Goal: Task Accomplishment & Management: Use online tool/utility

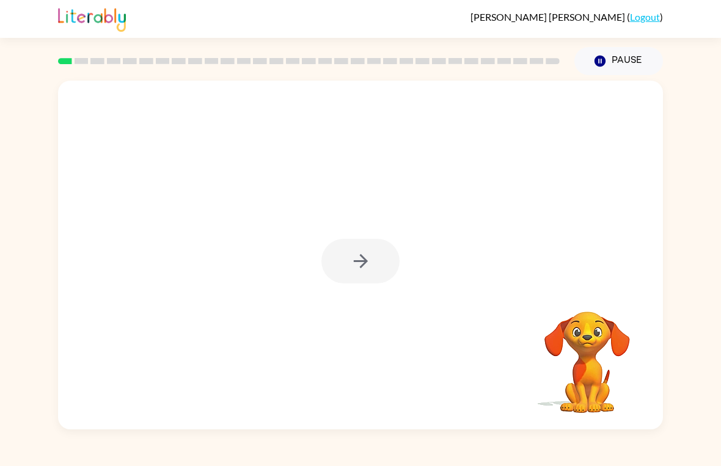
click at [354, 269] on div at bounding box center [360, 261] width 78 height 45
click at [368, 259] on icon "button" at bounding box center [360, 260] width 21 height 21
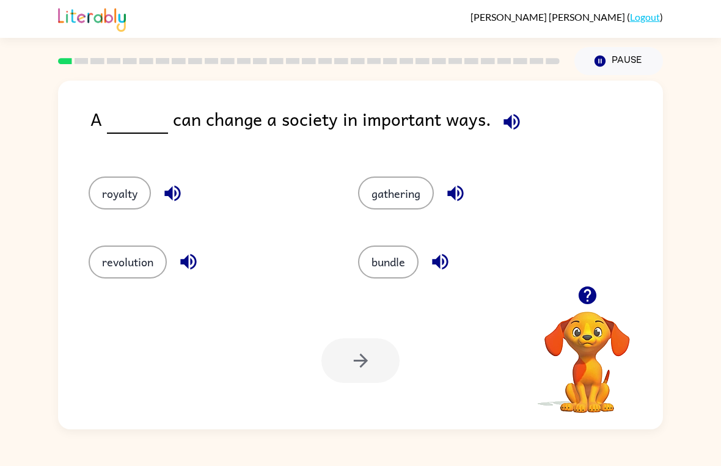
click at [139, 260] on button "revolution" at bounding box center [128, 262] width 78 height 33
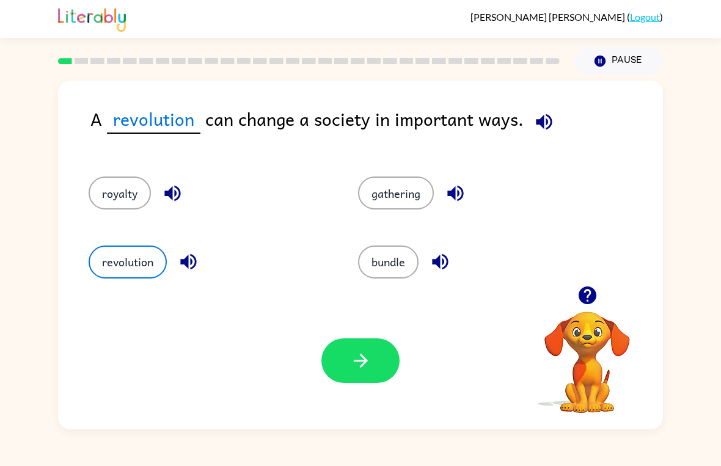
click at [370, 354] on icon "button" at bounding box center [360, 360] width 21 height 21
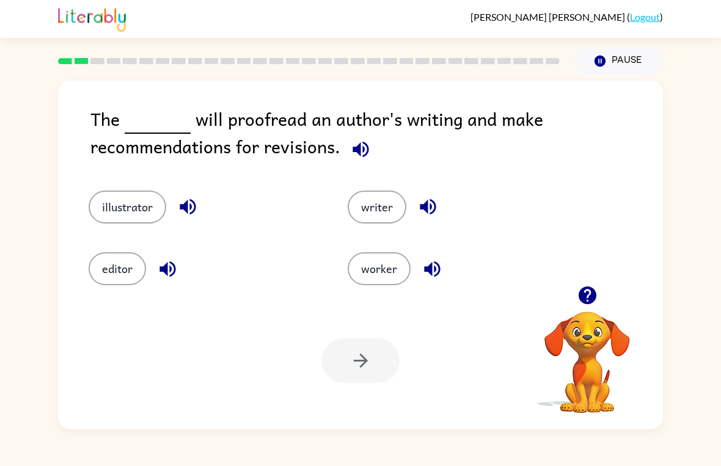
click at [122, 277] on button "editor" at bounding box center [117, 268] width 57 height 33
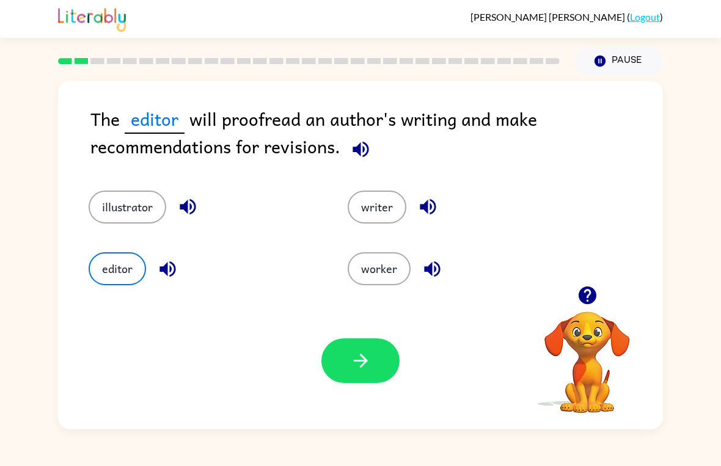
click at [363, 368] on icon "button" at bounding box center [360, 360] width 21 height 21
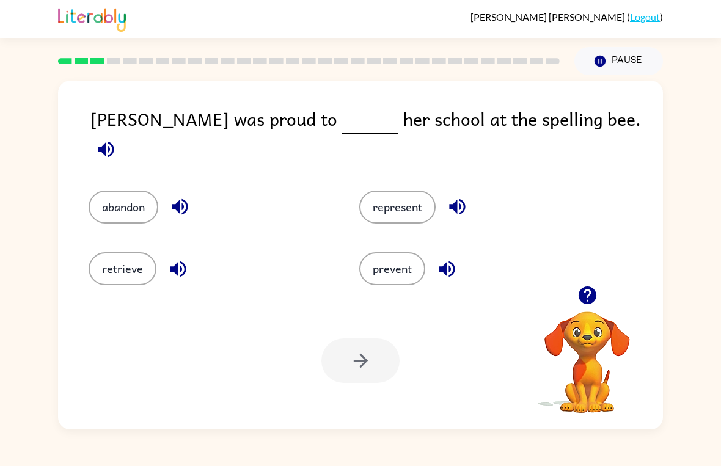
click at [377, 360] on div at bounding box center [360, 360] width 78 height 45
click at [403, 198] on button "represent" at bounding box center [397, 207] width 76 height 33
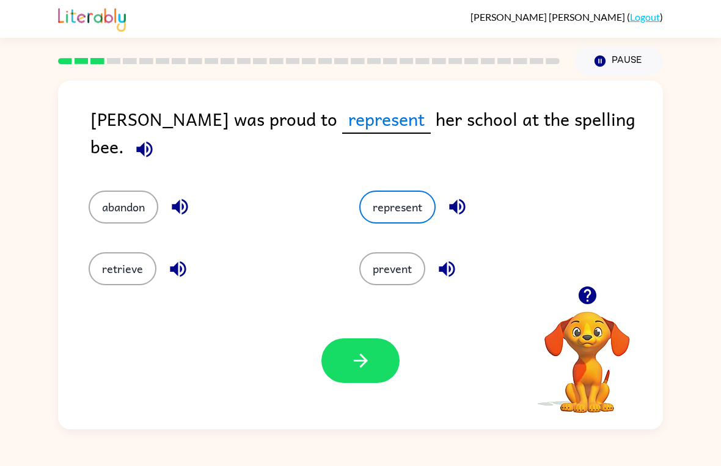
click at [387, 354] on button "button" at bounding box center [360, 360] width 78 height 45
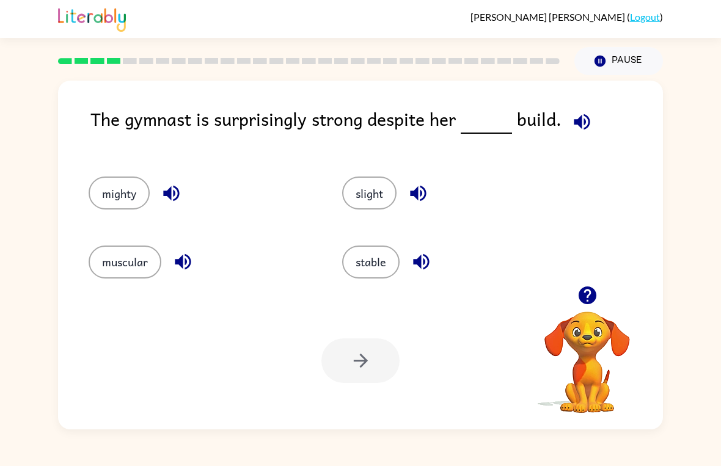
click at [117, 268] on button "muscular" at bounding box center [125, 262] width 73 height 33
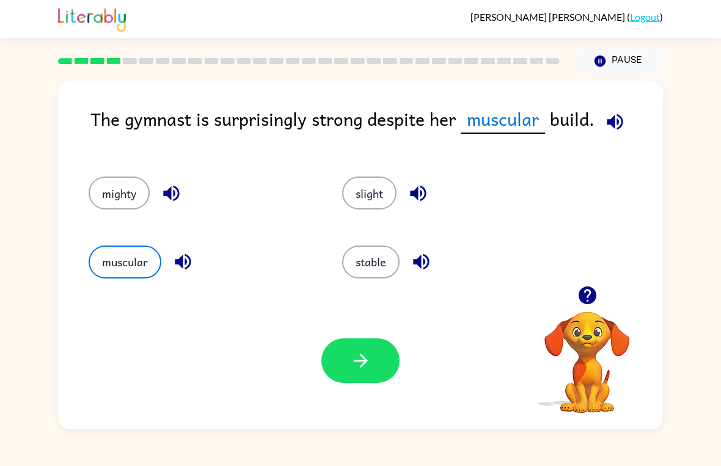
click at [381, 357] on button "button" at bounding box center [360, 360] width 78 height 45
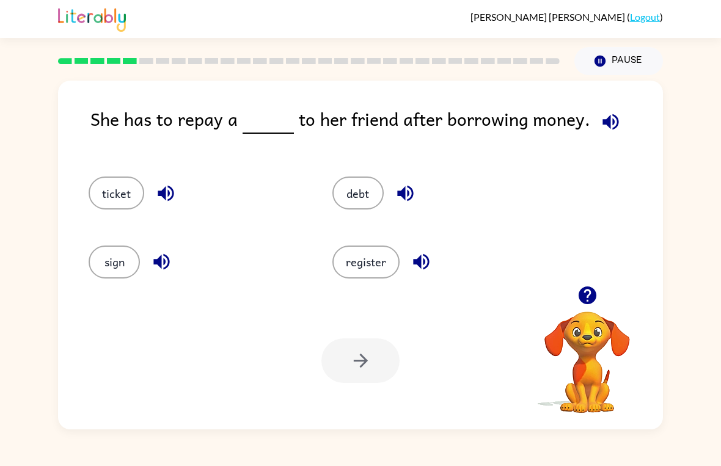
click at [366, 195] on button "debt" at bounding box center [357, 193] width 51 height 33
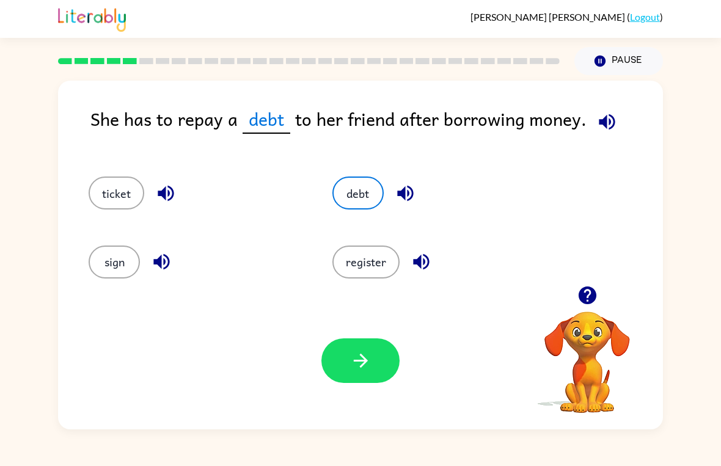
click at [385, 369] on button "button" at bounding box center [360, 360] width 78 height 45
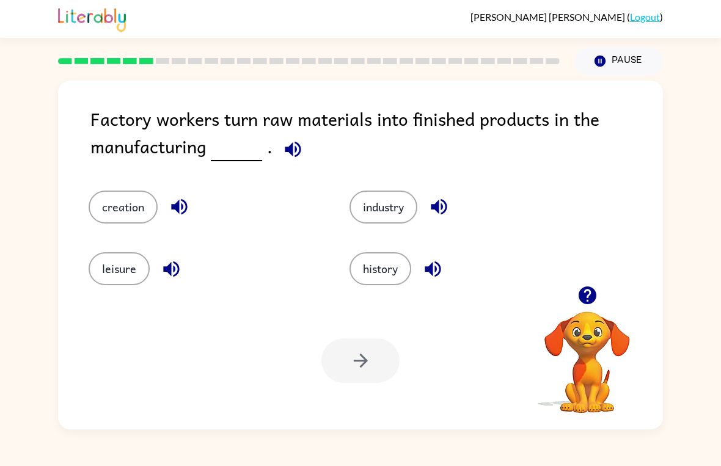
click at [398, 205] on button "industry" at bounding box center [383, 207] width 68 height 33
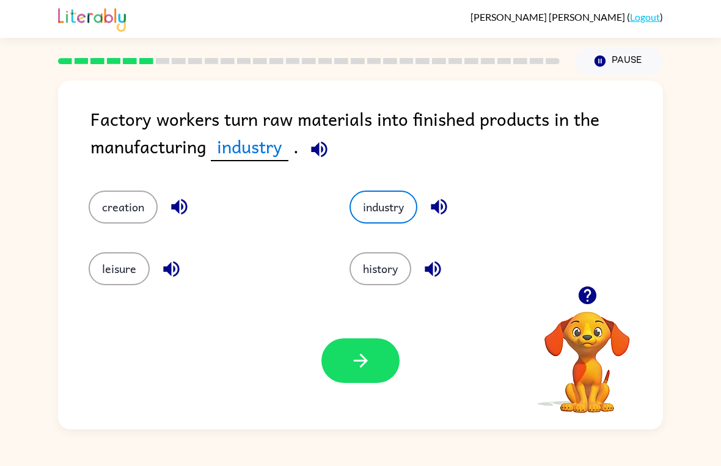
click at [379, 354] on button "button" at bounding box center [360, 360] width 78 height 45
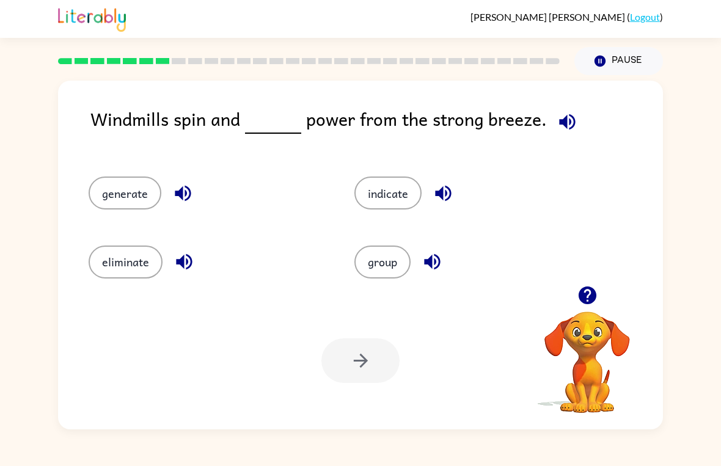
click at [116, 197] on button "generate" at bounding box center [125, 193] width 73 height 33
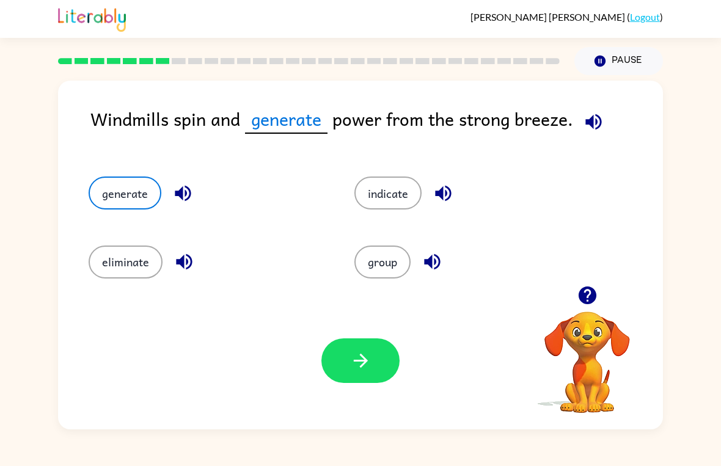
click at [378, 354] on button "button" at bounding box center [360, 360] width 78 height 45
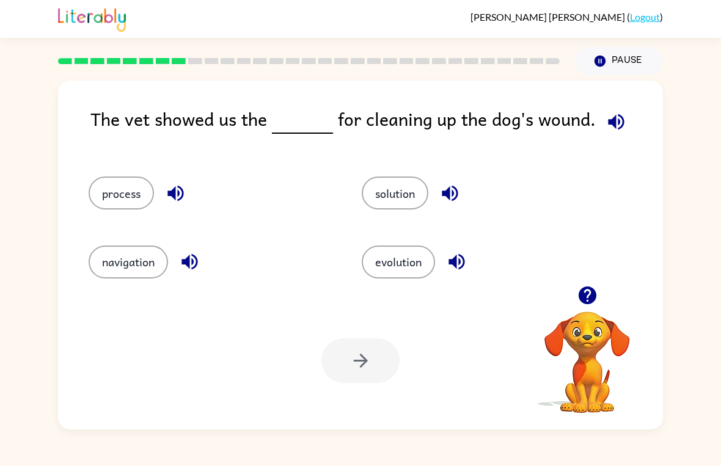
click at [117, 202] on button "process" at bounding box center [121, 193] width 65 height 33
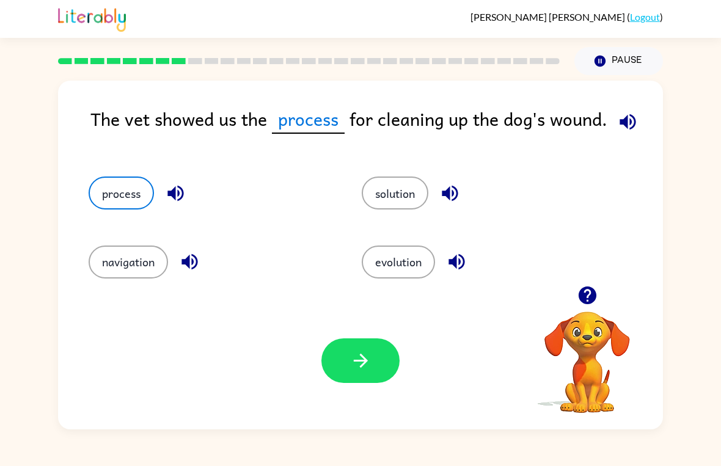
click at [377, 372] on button "button" at bounding box center [360, 360] width 78 height 45
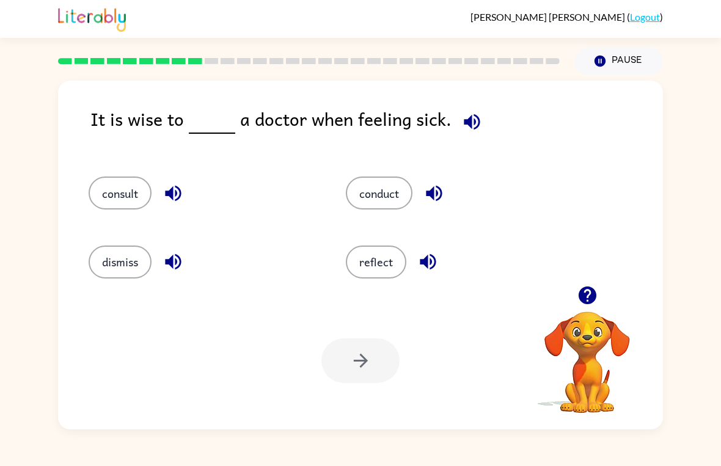
click at [121, 204] on button "consult" at bounding box center [120, 193] width 63 height 33
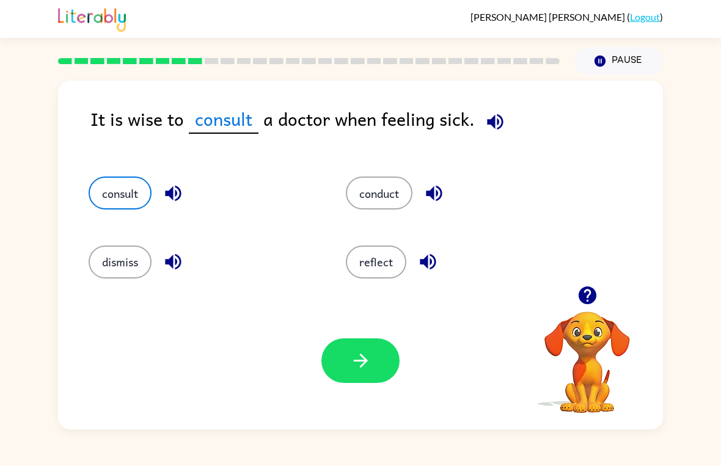
click at [345, 359] on button "button" at bounding box center [360, 360] width 78 height 45
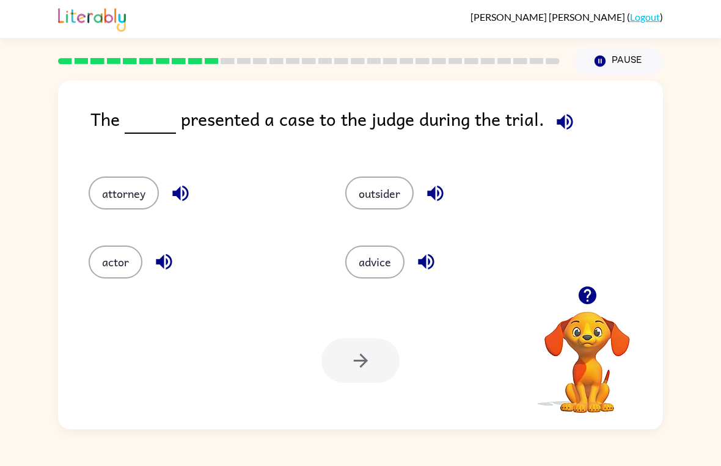
click at [382, 252] on button "advice" at bounding box center [374, 262] width 59 height 33
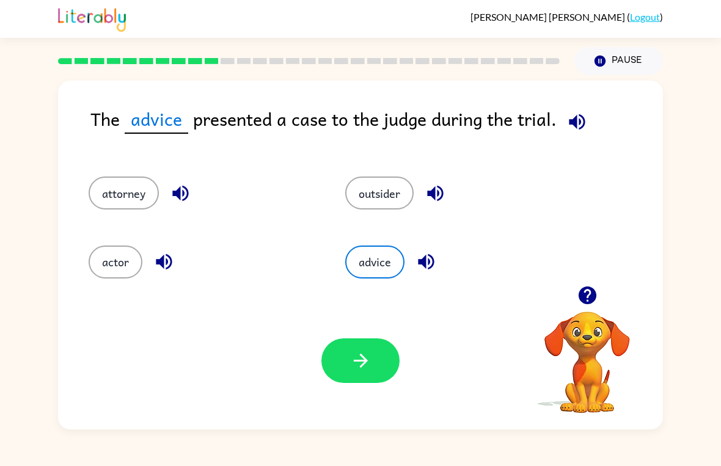
click at [360, 365] on icon "button" at bounding box center [360, 360] width 21 height 21
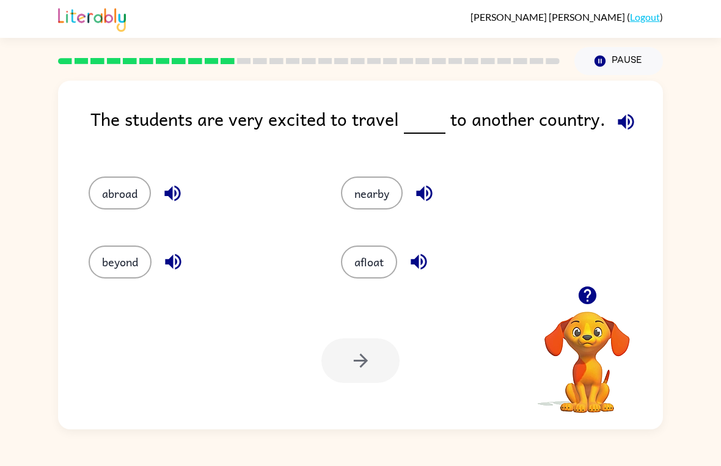
click at [109, 188] on button "abroad" at bounding box center [120, 193] width 62 height 33
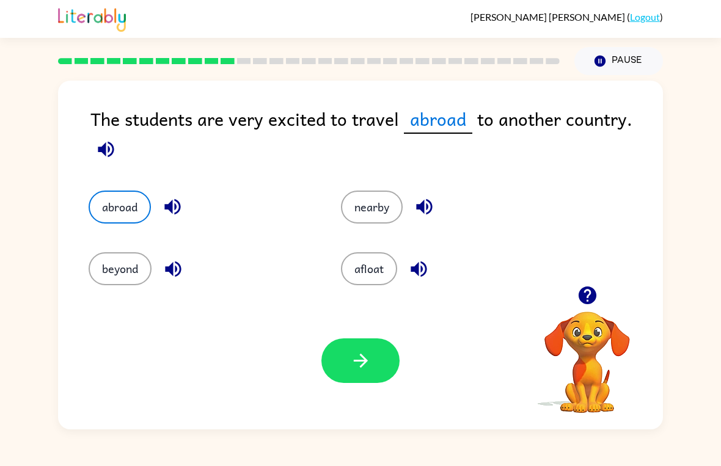
click at [375, 213] on button "nearby" at bounding box center [372, 207] width 62 height 33
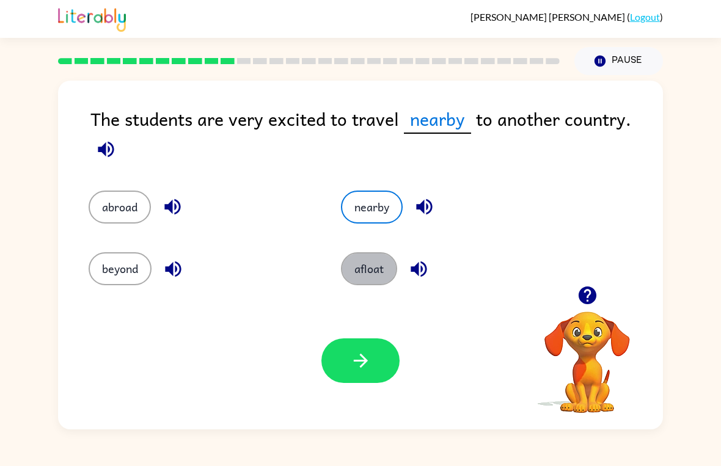
click at [376, 285] on button "afloat" at bounding box center [369, 268] width 56 height 33
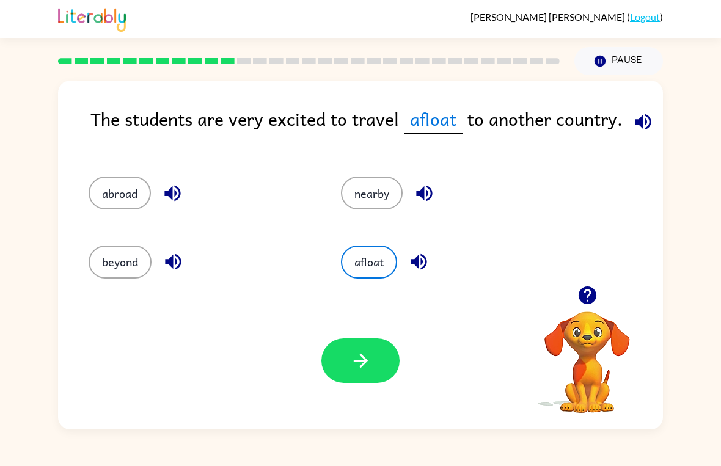
click at [116, 262] on button "beyond" at bounding box center [120, 262] width 63 height 33
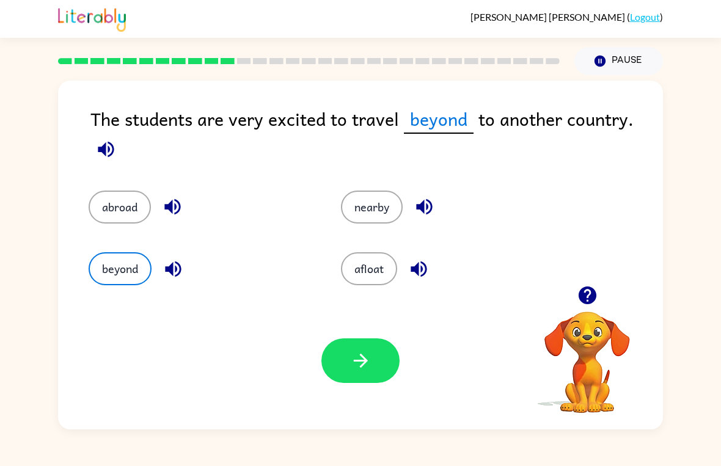
click at [362, 365] on icon "button" at bounding box center [360, 361] width 14 height 14
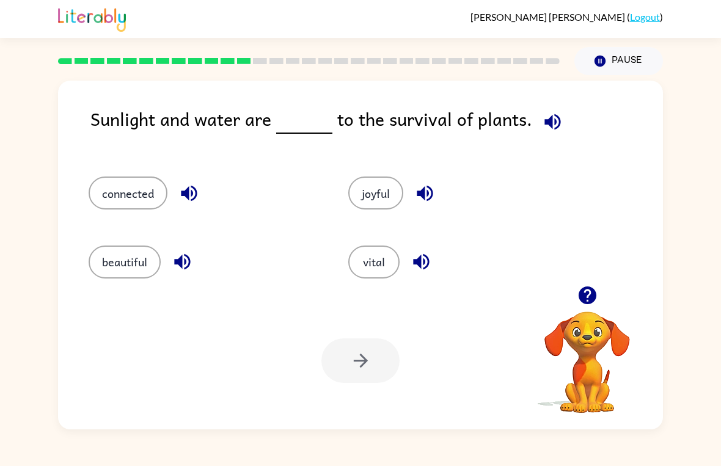
click at [115, 198] on button "connected" at bounding box center [128, 193] width 79 height 33
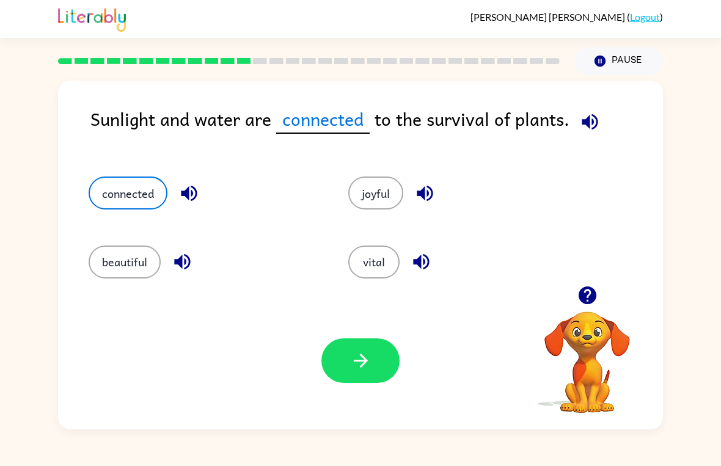
click at [381, 202] on button "joyful" at bounding box center [375, 193] width 55 height 33
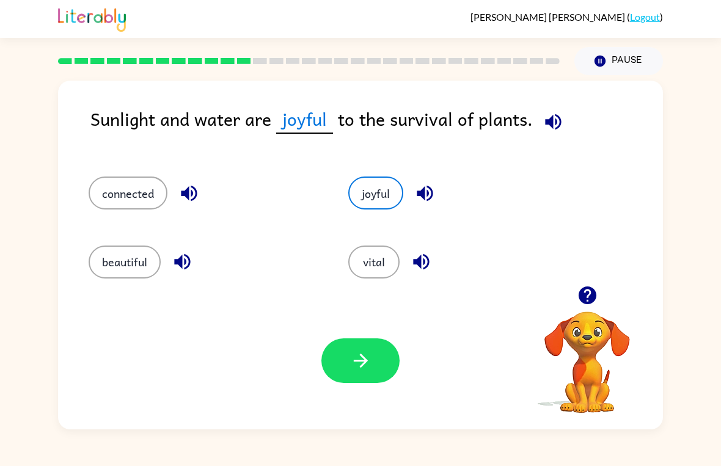
click at [121, 268] on button "beautiful" at bounding box center [125, 262] width 72 height 33
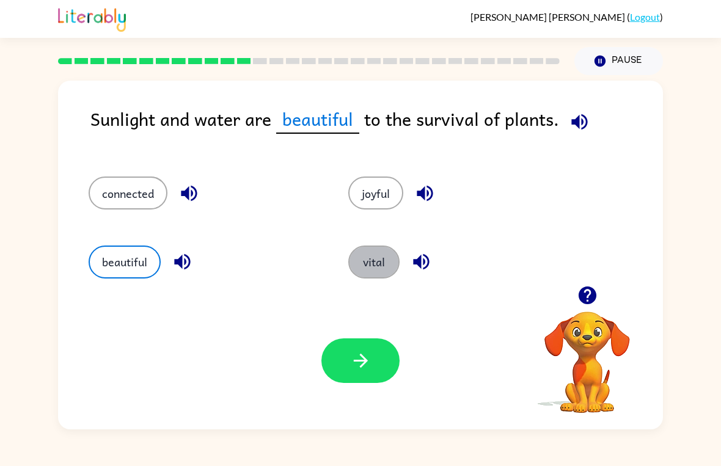
click at [381, 254] on button "vital" at bounding box center [373, 262] width 51 height 33
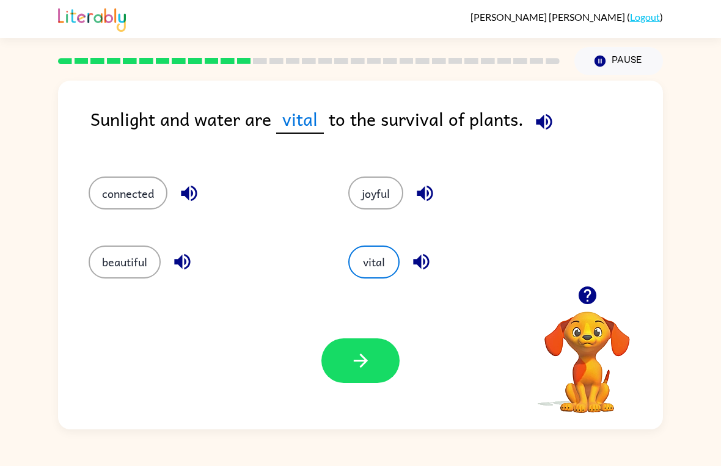
click at [374, 363] on button "button" at bounding box center [360, 360] width 78 height 45
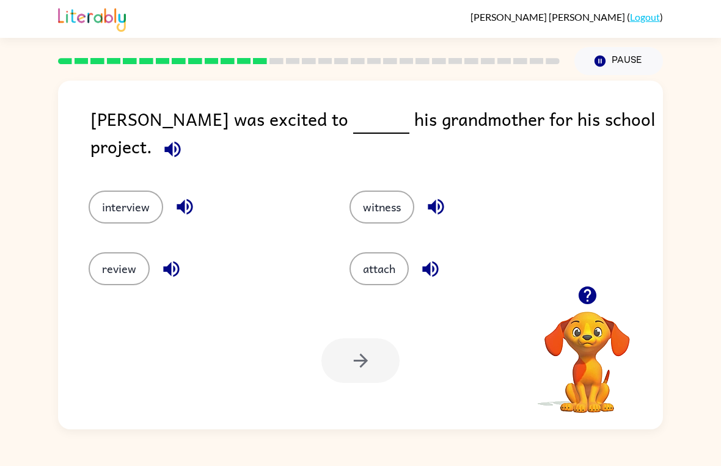
click at [108, 194] on button "interview" at bounding box center [126, 207] width 75 height 33
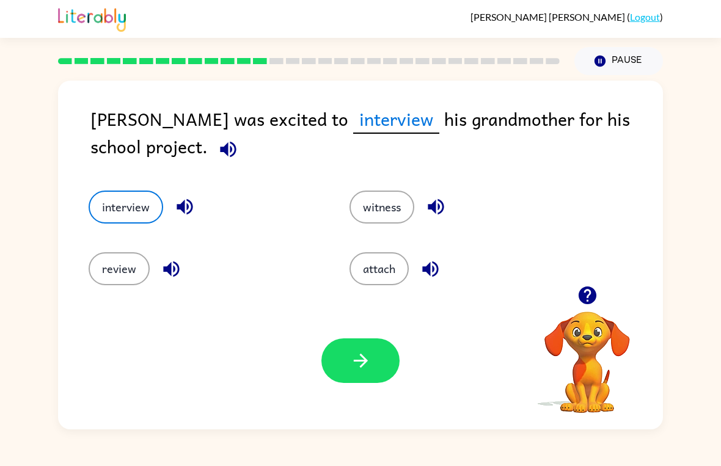
click at [357, 367] on icon "button" at bounding box center [360, 360] width 21 height 21
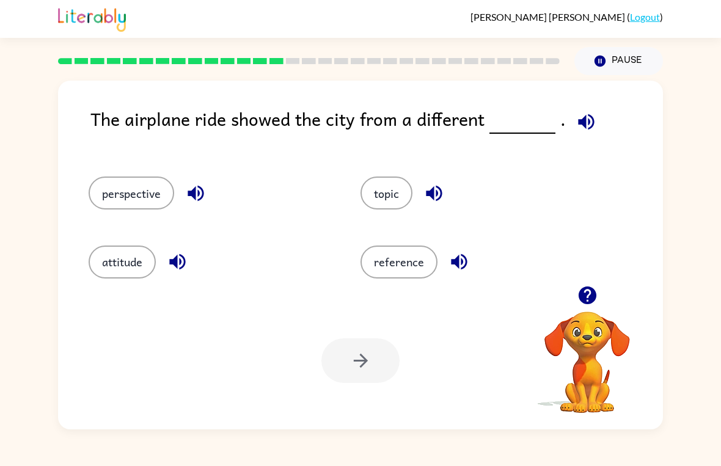
click at [112, 197] on button "perspective" at bounding box center [132, 193] width 86 height 33
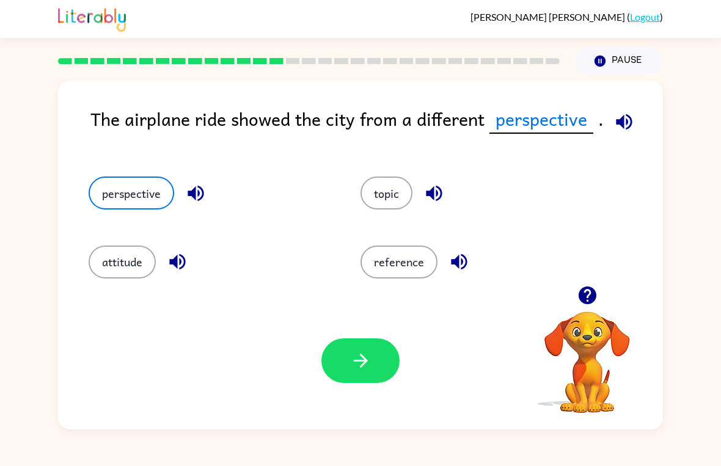
click at [362, 375] on button "button" at bounding box center [360, 360] width 78 height 45
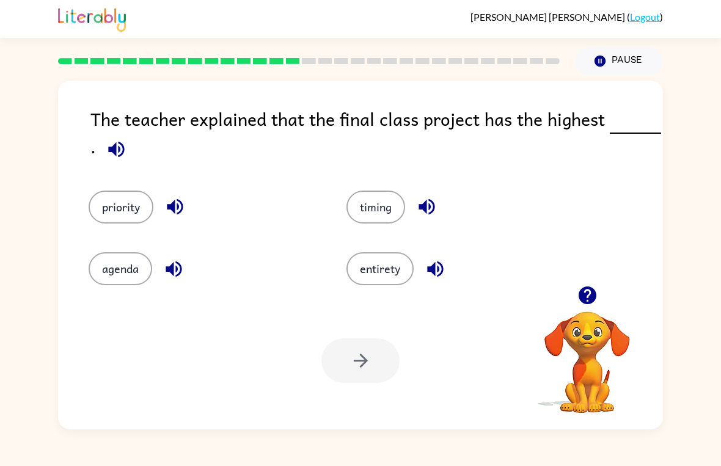
click at [385, 213] on button "timing" at bounding box center [375, 207] width 59 height 33
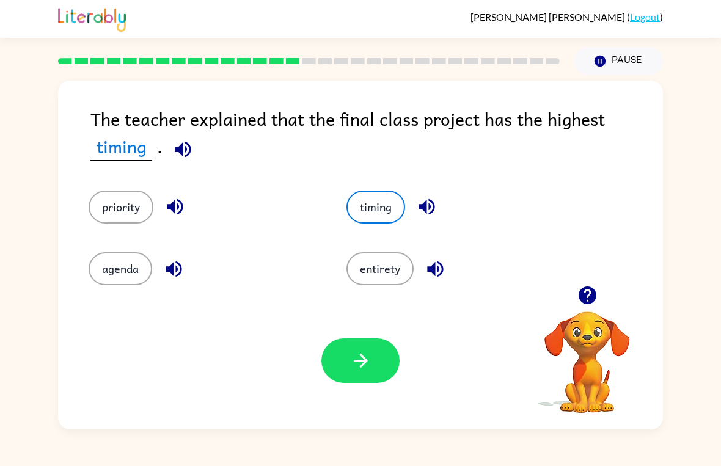
click at [358, 366] on icon "button" at bounding box center [360, 360] width 21 height 21
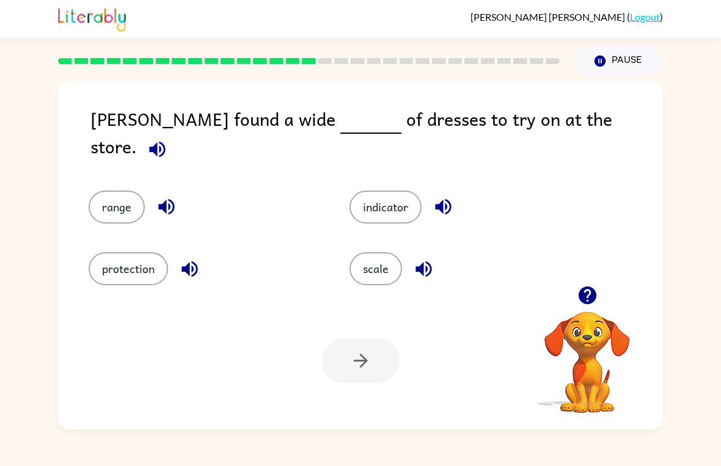
click at [389, 262] on button "scale" at bounding box center [375, 268] width 53 height 33
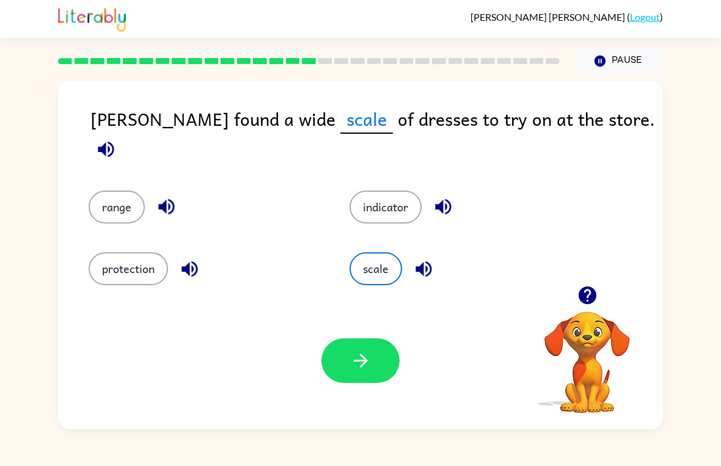
click at [379, 381] on button "button" at bounding box center [360, 360] width 78 height 45
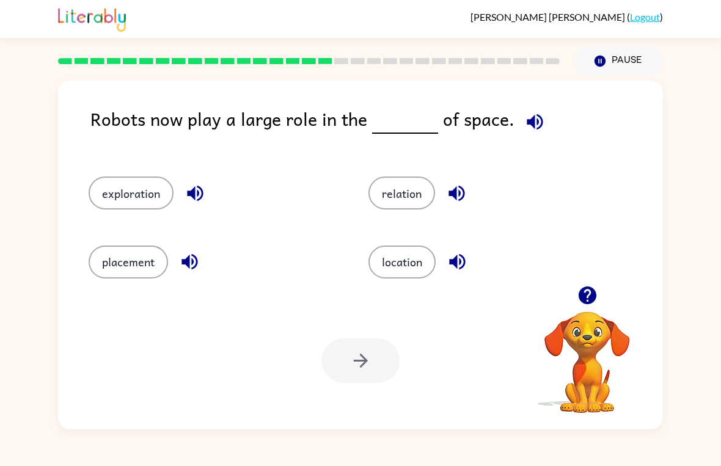
click at [122, 199] on button "exploration" at bounding box center [131, 193] width 85 height 33
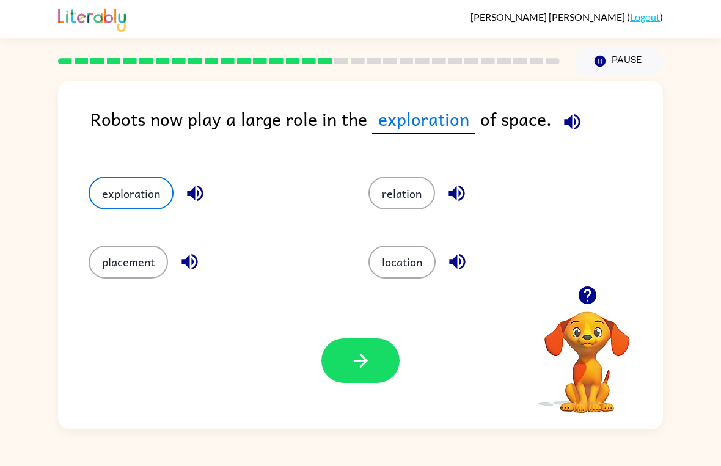
click at [359, 341] on button "button" at bounding box center [360, 360] width 78 height 45
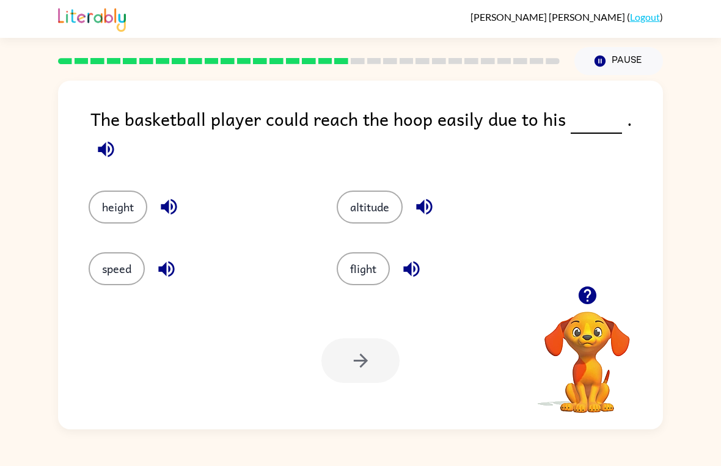
click at [112, 191] on button "height" at bounding box center [118, 207] width 59 height 33
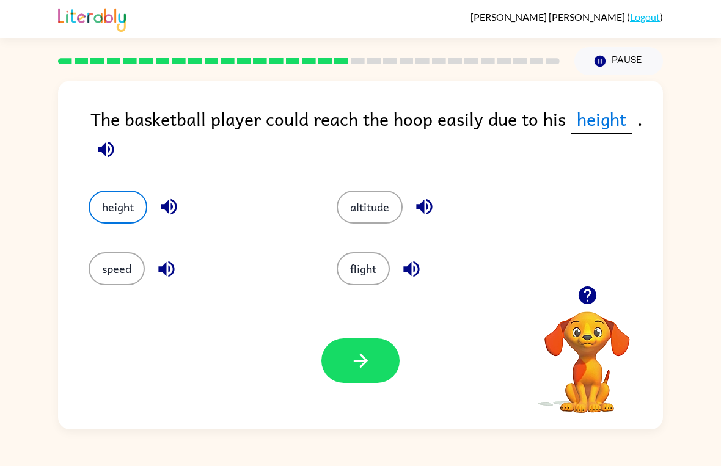
click at [378, 363] on button "button" at bounding box center [360, 360] width 78 height 45
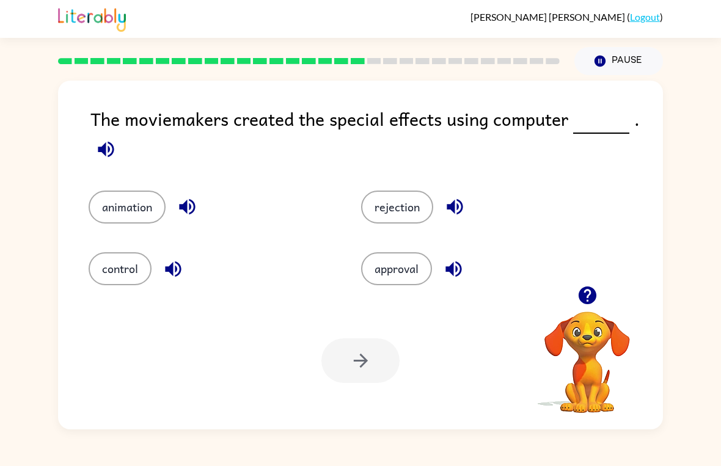
click at [126, 208] on button "animation" at bounding box center [127, 207] width 77 height 33
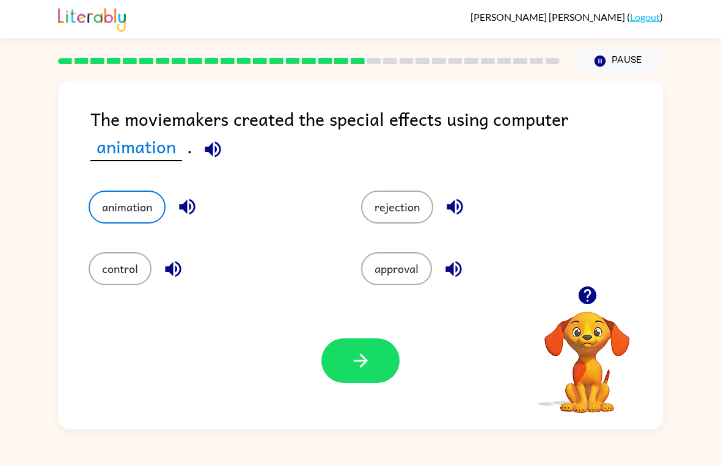
click at [362, 359] on icon "button" at bounding box center [360, 360] width 21 height 21
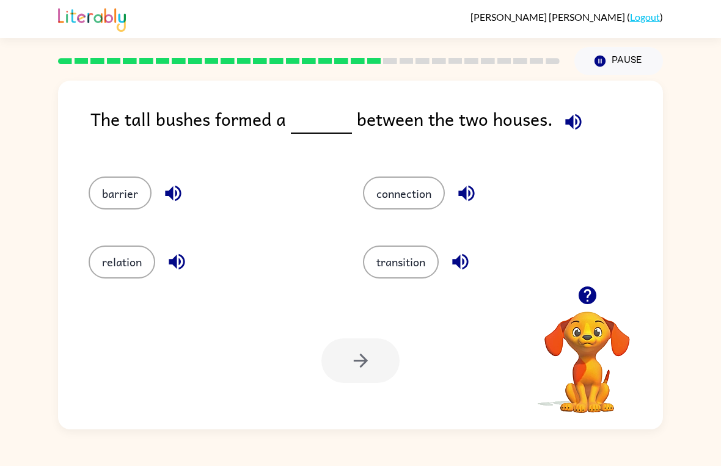
click at [114, 188] on button "barrier" at bounding box center [120, 193] width 63 height 33
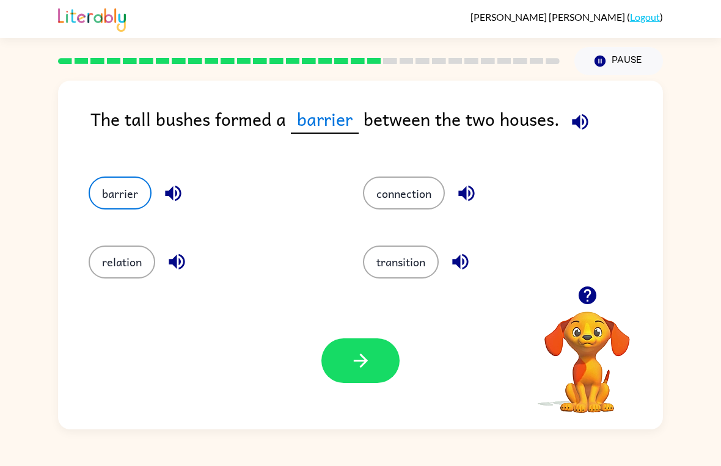
click at [389, 372] on button "button" at bounding box center [360, 360] width 78 height 45
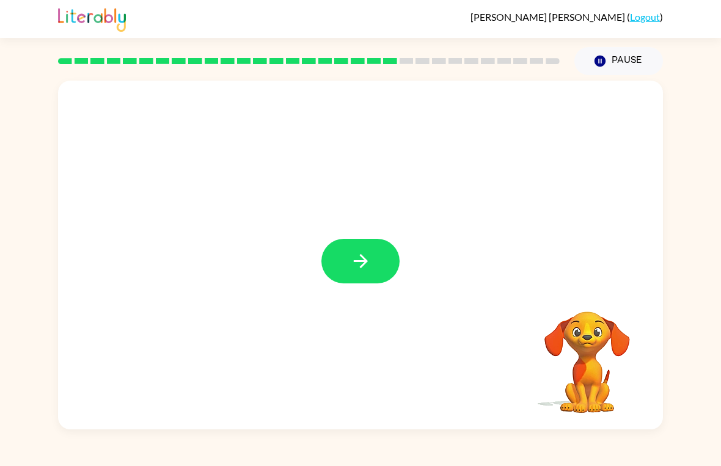
click at [393, 265] on button "button" at bounding box center [360, 261] width 78 height 45
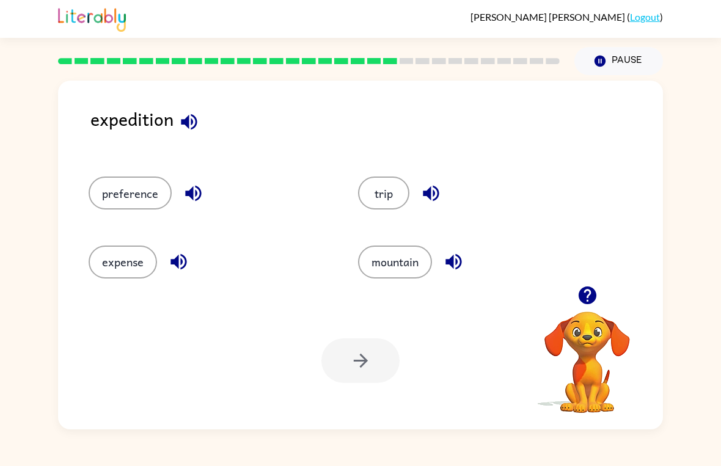
click at [107, 255] on button "expense" at bounding box center [123, 262] width 68 height 33
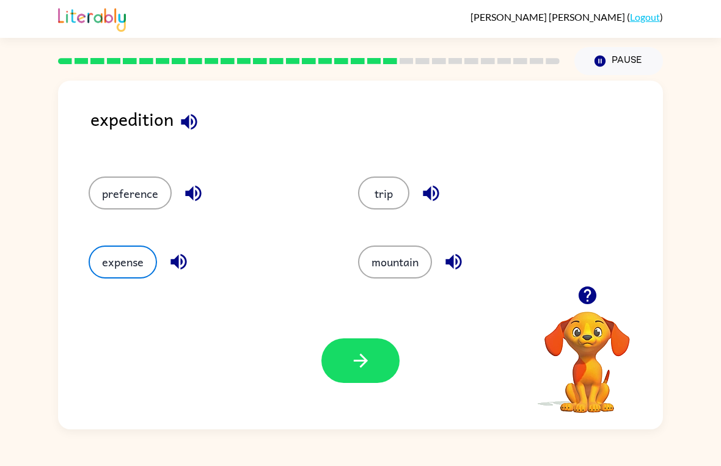
click at [384, 363] on button "button" at bounding box center [360, 360] width 78 height 45
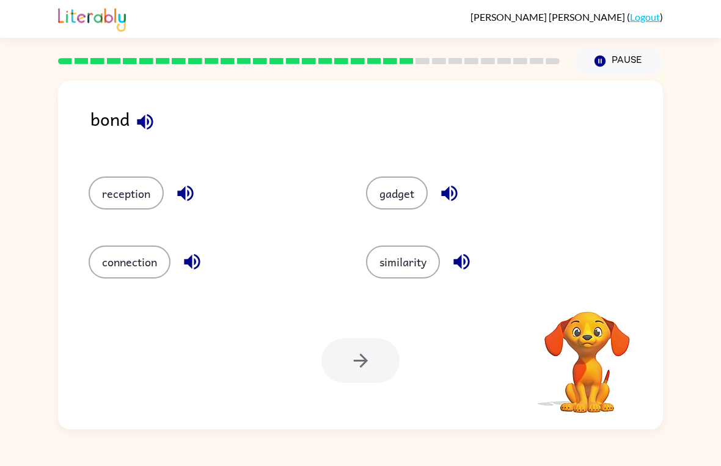
click at [423, 274] on button "similarity" at bounding box center [403, 262] width 74 height 33
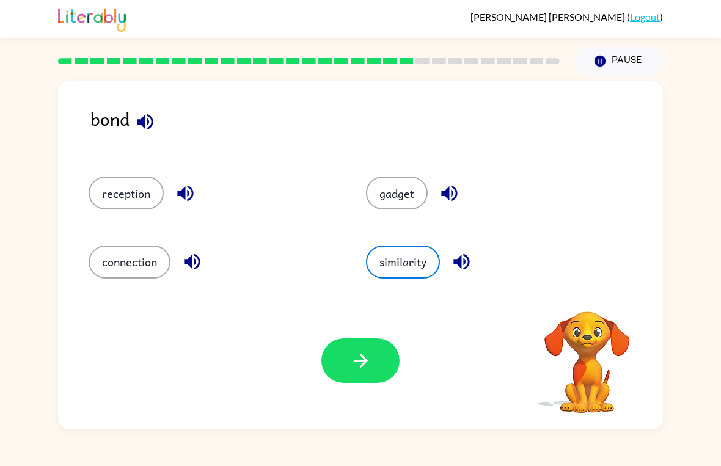
click at [369, 355] on icon "button" at bounding box center [360, 360] width 21 height 21
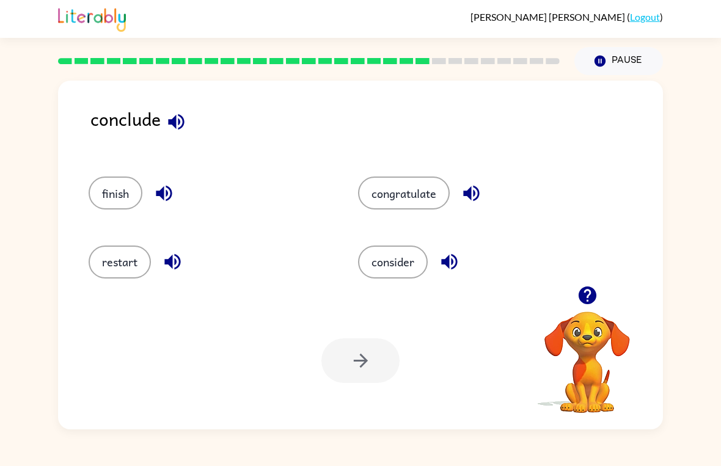
click at [405, 262] on button "consider" at bounding box center [393, 262] width 70 height 33
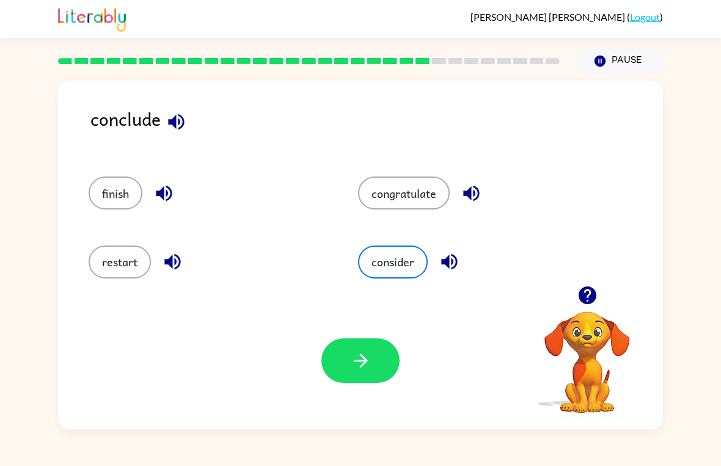
click at [375, 353] on button "button" at bounding box center [360, 360] width 78 height 45
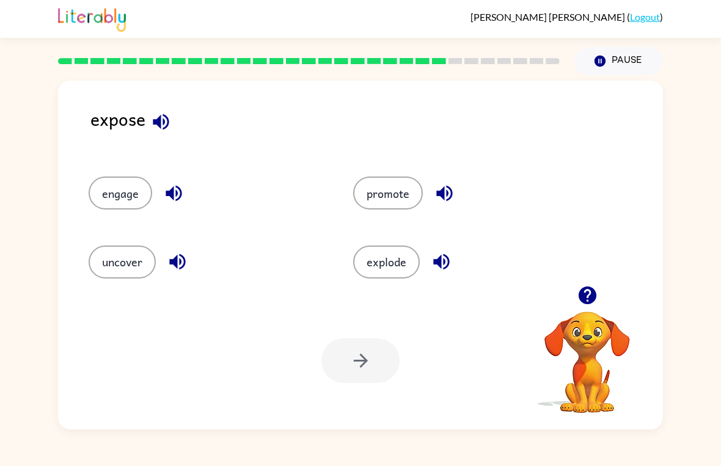
click at [112, 183] on button "engage" at bounding box center [121, 193] width 64 height 33
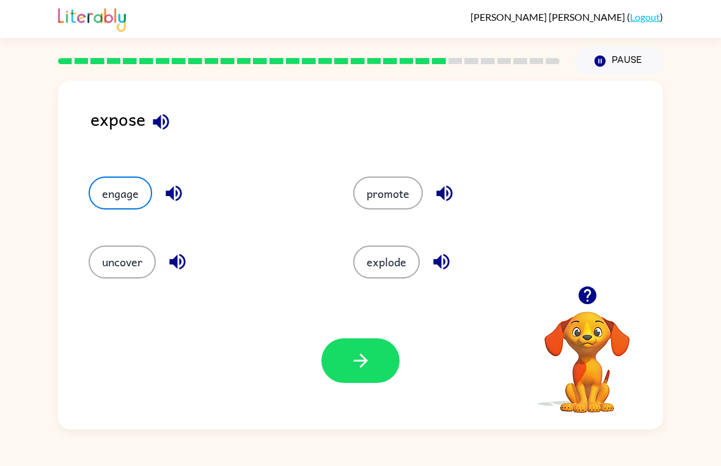
click at [116, 261] on button "uncover" at bounding box center [122, 262] width 67 height 33
click at [370, 366] on icon "button" at bounding box center [360, 360] width 21 height 21
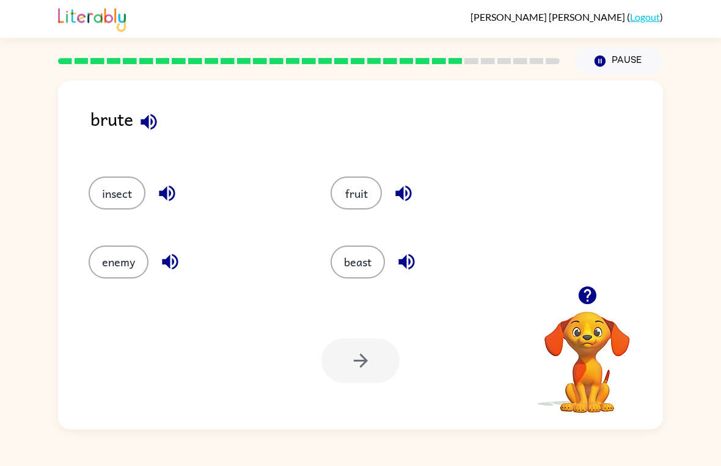
click at [370, 259] on button "beast" at bounding box center [357, 262] width 54 height 33
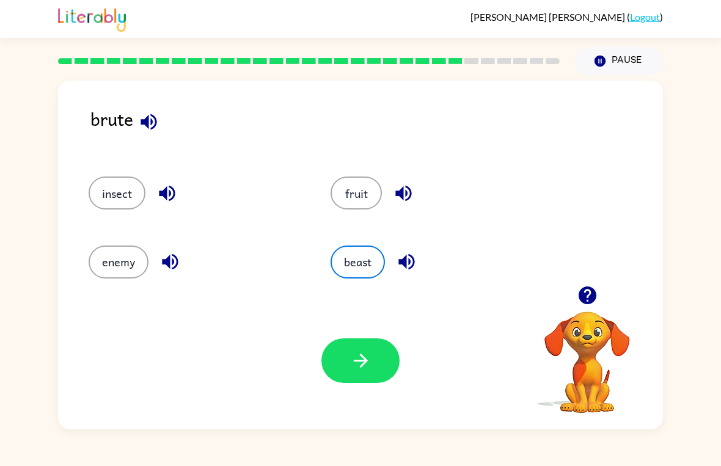
click at [368, 366] on icon "button" at bounding box center [360, 360] width 21 height 21
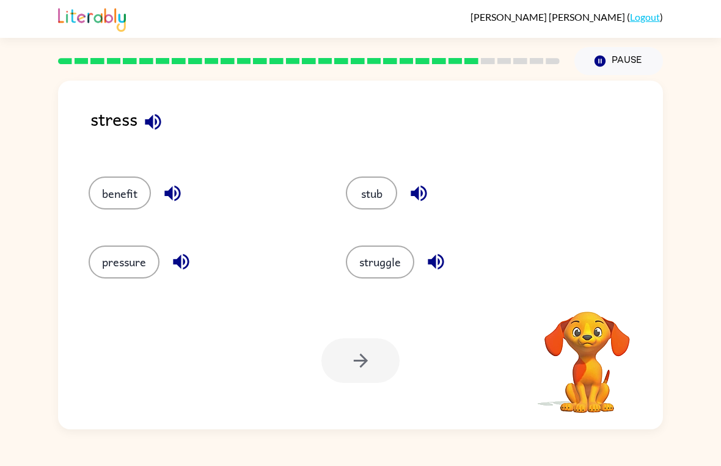
click at [387, 260] on button "struggle" at bounding box center [380, 262] width 68 height 33
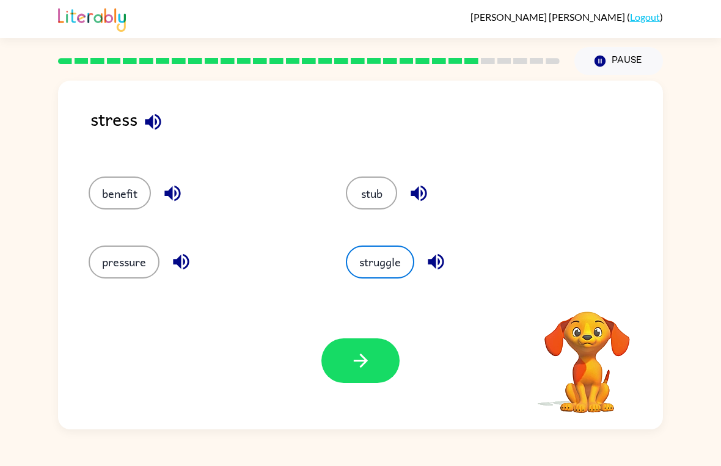
click at [368, 374] on button "button" at bounding box center [360, 360] width 78 height 45
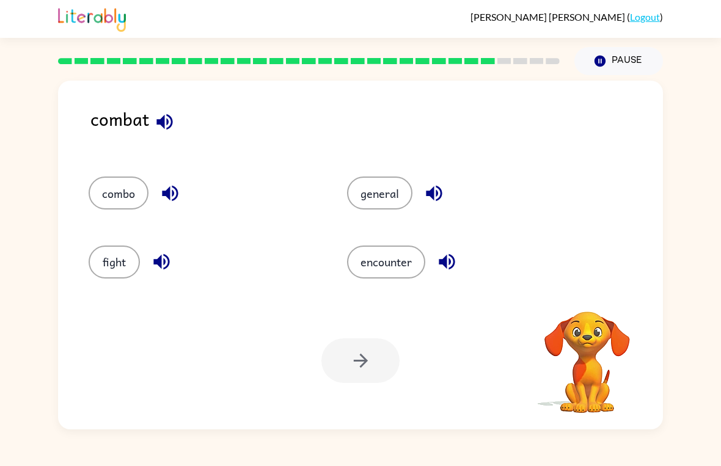
click at [112, 242] on div "fight" at bounding box center [194, 256] width 258 height 68
click at [380, 376] on div at bounding box center [360, 360] width 78 height 45
click at [115, 261] on button "fight" at bounding box center [114, 262] width 51 height 33
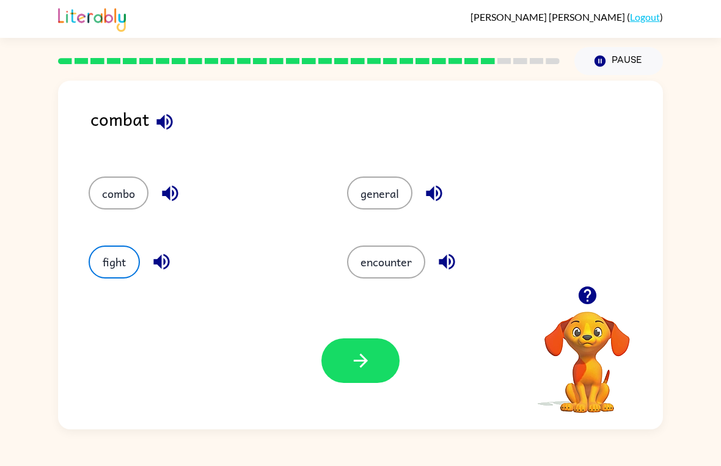
click at [374, 366] on button "button" at bounding box center [360, 360] width 78 height 45
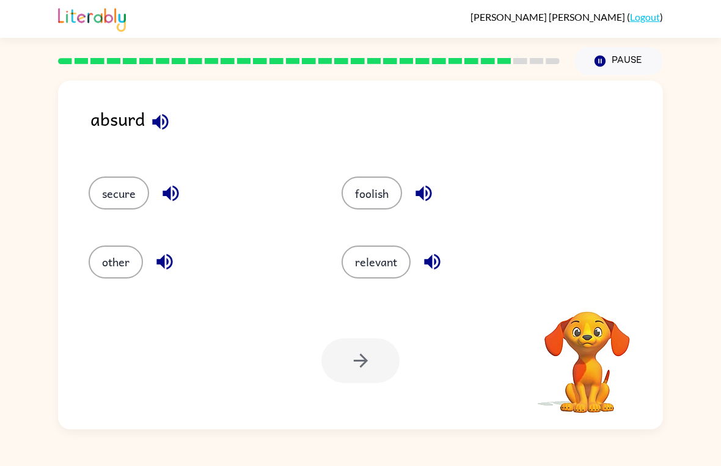
click at [381, 194] on button "foolish" at bounding box center [371, 193] width 60 height 33
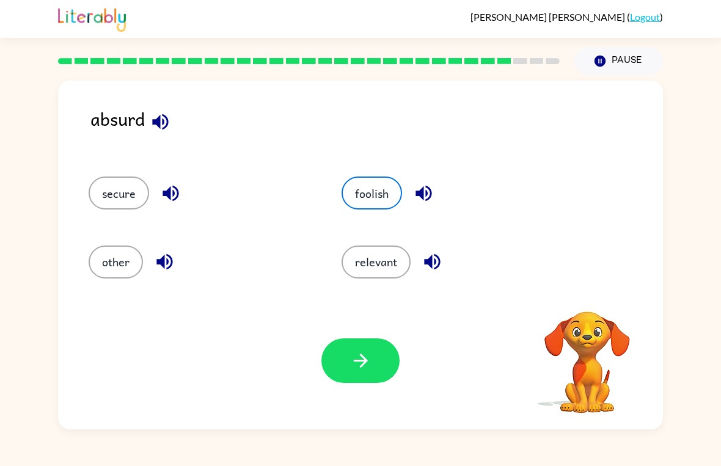
click at [379, 372] on button "button" at bounding box center [360, 360] width 78 height 45
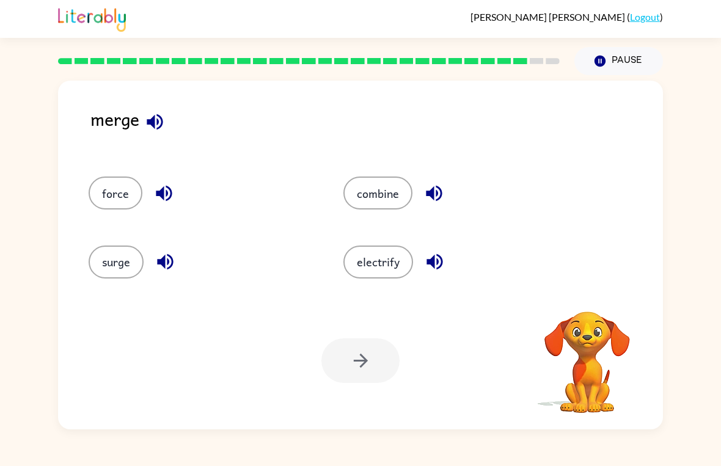
click at [389, 199] on button "combine" at bounding box center [377, 193] width 69 height 33
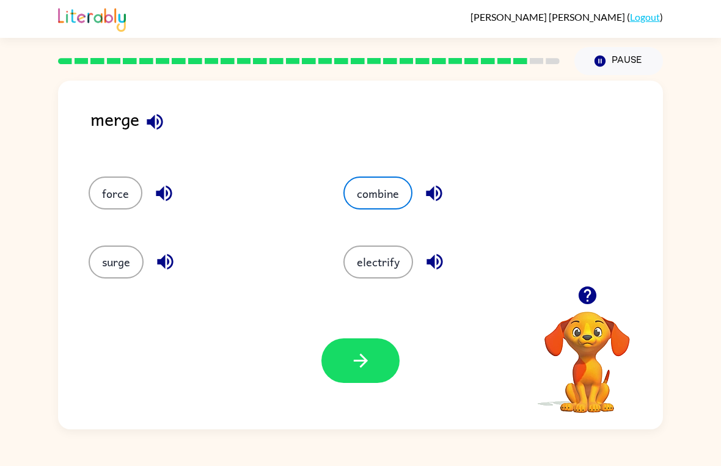
click at [388, 347] on button "button" at bounding box center [360, 360] width 78 height 45
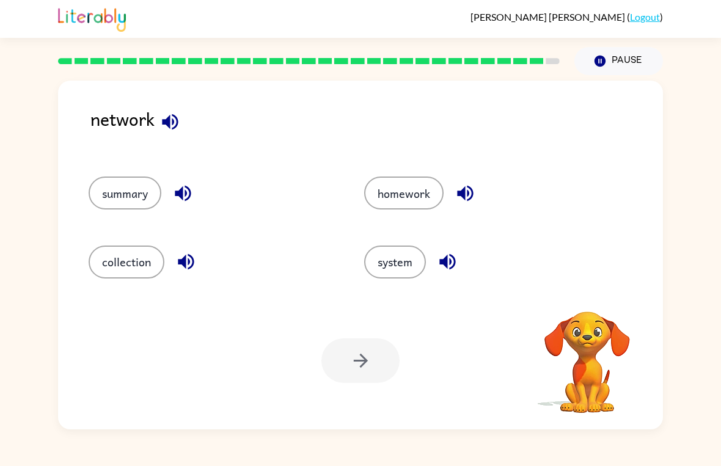
click at [395, 268] on button "system" at bounding box center [395, 262] width 62 height 33
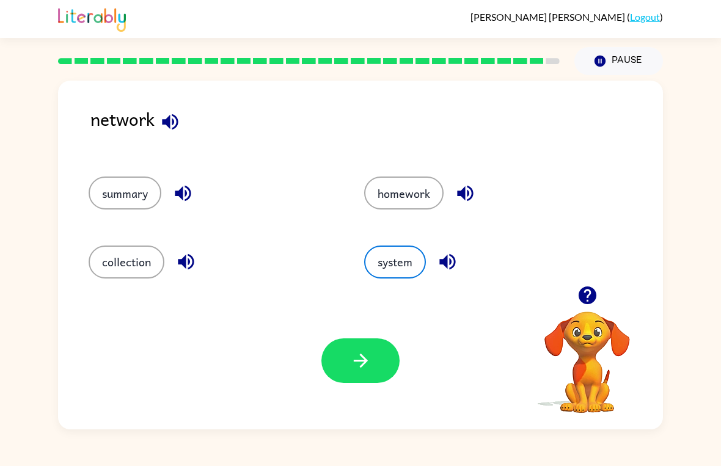
click at [381, 361] on button "button" at bounding box center [360, 360] width 78 height 45
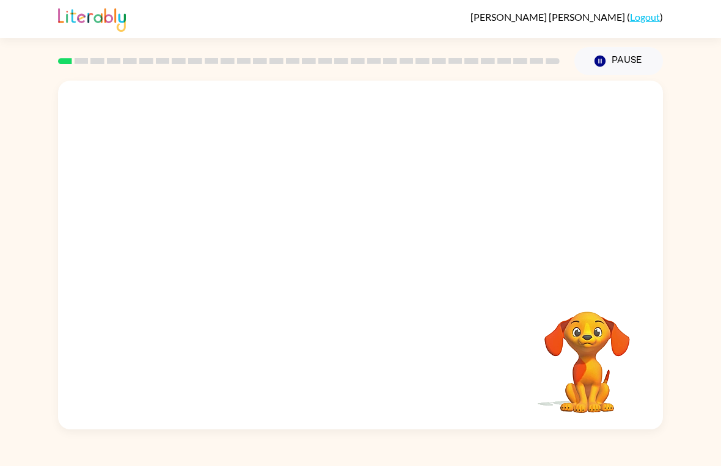
click at [218, 124] on video "Your browser must support playing .mp4 files to use Literably. Please try using…" at bounding box center [360, 183] width 605 height 205
click at [212, 120] on video "Your browser must support playing .mp4 files to use Literably. Please try using…" at bounding box center [360, 183] width 605 height 205
click at [373, 271] on button "button" at bounding box center [360, 261] width 78 height 45
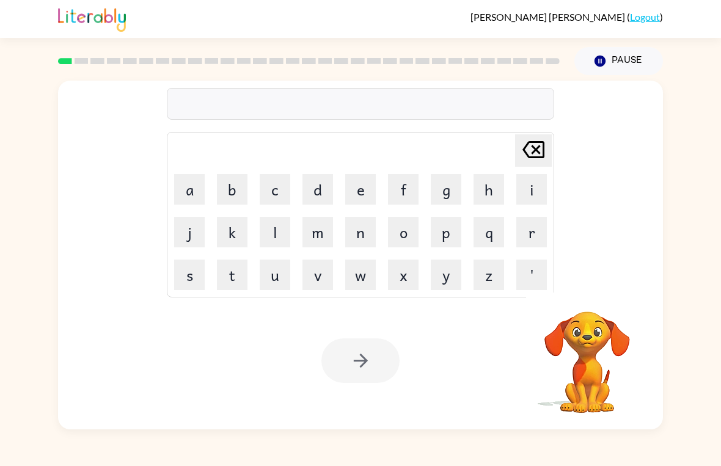
click at [188, 271] on button "s" at bounding box center [189, 275] width 31 height 31
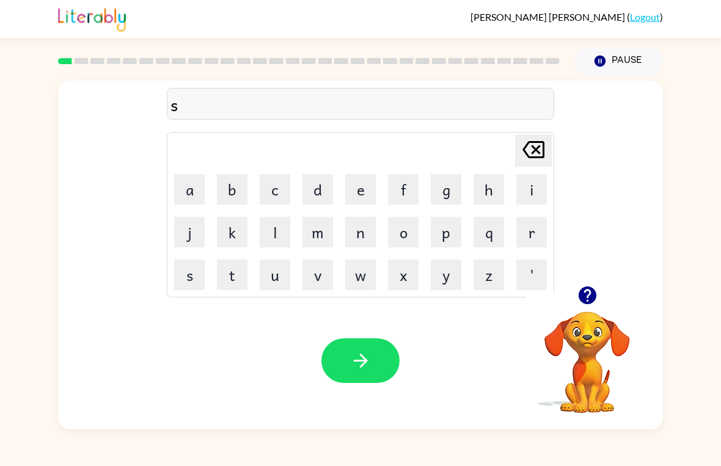
click at [500, 190] on button "h" at bounding box center [488, 189] width 31 height 31
click at [277, 276] on button "u" at bounding box center [275, 275] width 31 height 31
click at [188, 290] on button "s" at bounding box center [189, 275] width 31 height 31
click at [494, 188] on button "h" at bounding box center [488, 189] width 31 height 31
click at [382, 366] on button "button" at bounding box center [360, 360] width 78 height 45
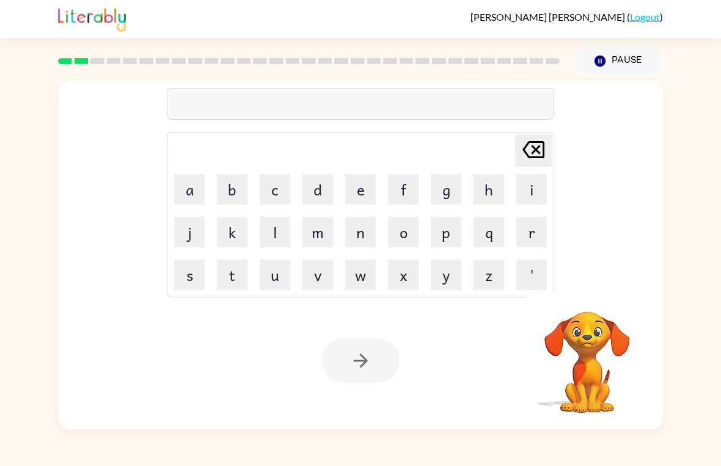
click at [188, 189] on button "a" at bounding box center [189, 189] width 31 height 31
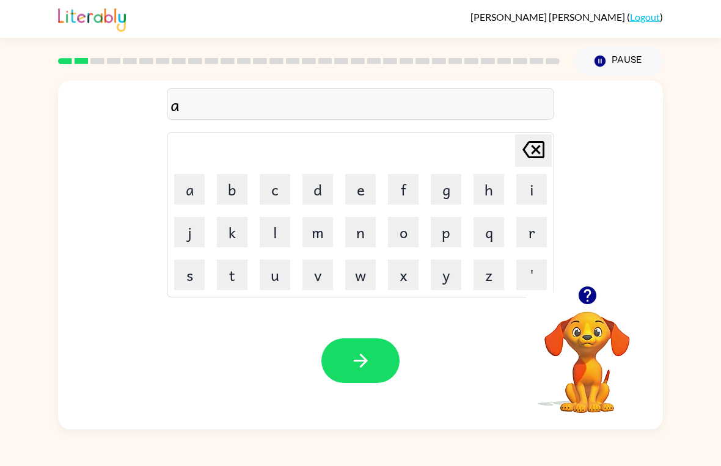
click at [454, 230] on button "p" at bounding box center [446, 232] width 31 height 31
click at [523, 189] on button "i" at bounding box center [531, 189] width 31 height 31
click at [525, 239] on button "r" at bounding box center [531, 232] width 31 height 31
click at [372, 189] on button "e" at bounding box center [360, 189] width 31 height 31
click at [365, 237] on button "n" at bounding box center [360, 232] width 31 height 31
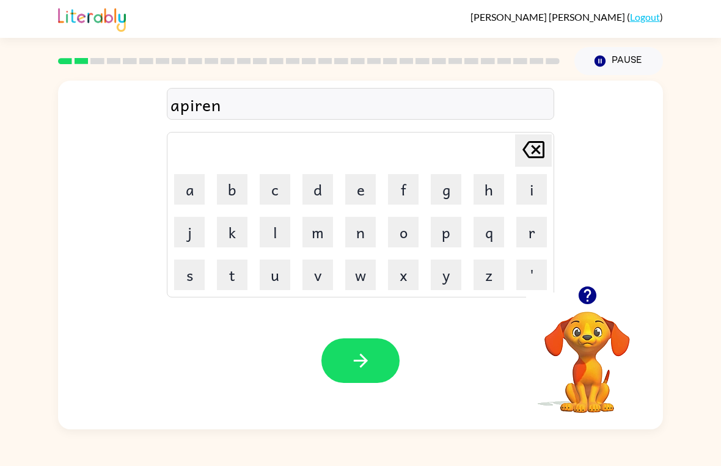
click at [263, 179] on button "c" at bounding box center [275, 189] width 31 height 31
click at [369, 190] on button "e" at bounding box center [360, 189] width 31 height 31
click at [195, 284] on button "s" at bounding box center [189, 275] width 31 height 31
click at [370, 356] on icon "button" at bounding box center [360, 360] width 21 height 21
click at [533, 220] on button "r" at bounding box center [531, 232] width 31 height 31
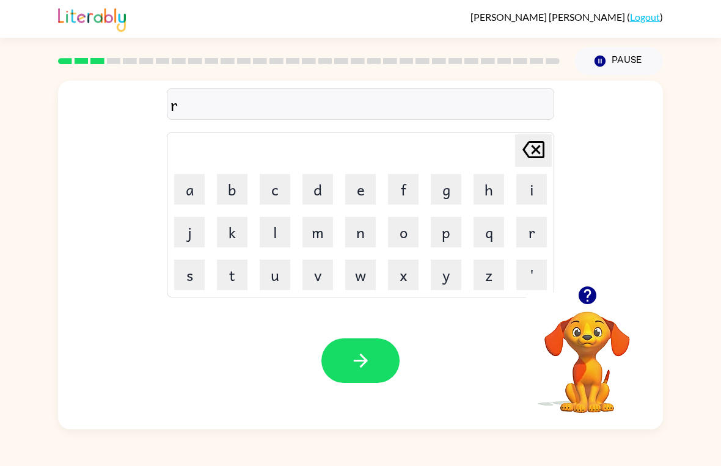
click at [363, 189] on button "e" at bounding box center [360, 189] width 31 height 31
click at [197, 188] on button "a" at bounding box center [189, 189] width 31 height 31
click at [275, 233] on button "l" at bounding box center [275, 232] width 31 height 31
click at [192, 186] on button "a" at bounding box center [189, 189] width 31 height 31
click at [226, 277] on button "t" at bounding box center [232, 275] width 31 height 31
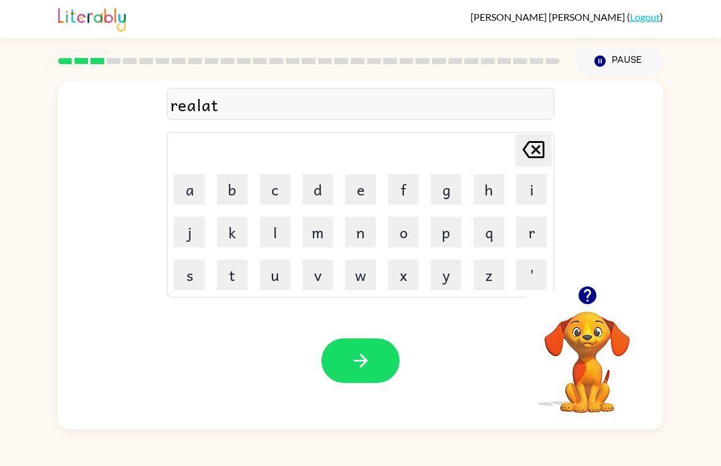
click at [447, 275] on button "y" at bounding box center [446, 275] width 31 height 31
click at [332, 360] on button "button" at bounding box center [360, 360] width 78 height 45
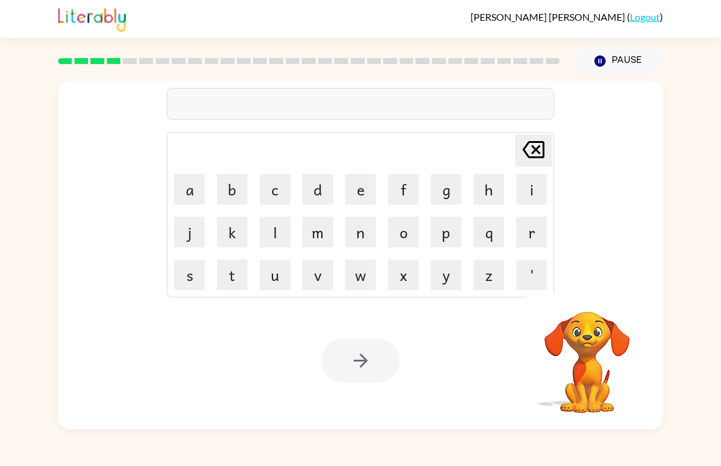
click at [352, 195] on button "e" at bounding box center [360, 189] width 31 height 31
click at [536, 228] on button "r" at bounding box center [531, 232] width 31 height 31
click at [525, 152] on icon at bounding box center [533, 149] width 22 height 17
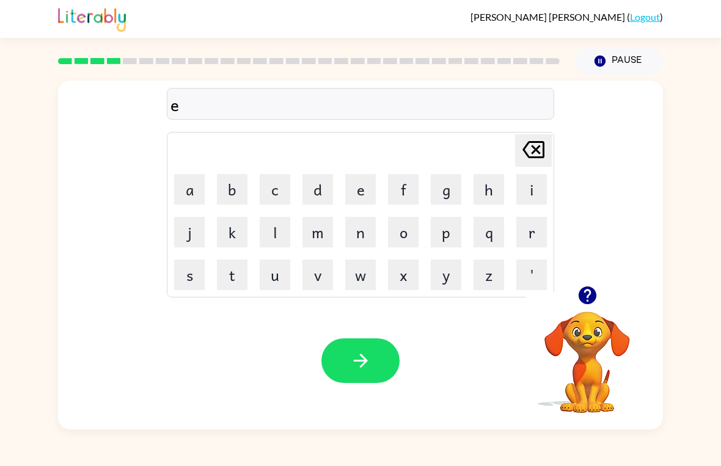
click at [290, 231] on button "l" at bounding box center [275, 232] width 31 height 31
click at [532, 188] on button "i" at bounding box center [531, 189] width 31 height 31
click at [331, 233] on button "m" at bounding box center [317, 232] width 31 height 31
click at [532, 189] on button "i" at bounding box center [531, 189] width 31 height 31
click at [364, 233] on button "n" at bounding box center [360, 232] width 31 height 31
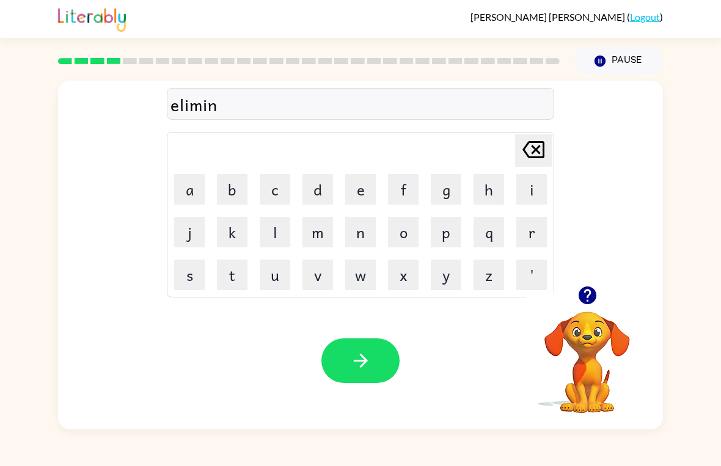
click at [177, 184] on button "a" at bounding box center [189, 189] width 31 height 31
click at [229, 265] on button "t" at bounding box center [232, 275] width 31 height 31
click at [547, 155] on icon "Delete Delete last character input" at bounding box center [533, 149] width 29 height 29
click at [190, 191] on button "a" at bounding box center [189, 189] width 31 height 31
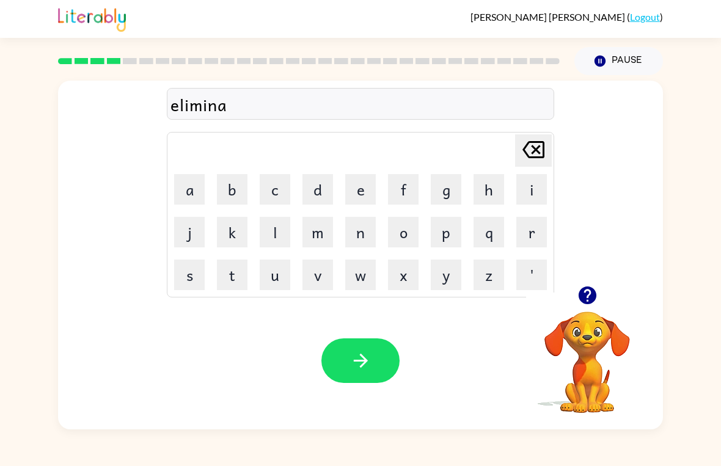
click at [356, 196] on button "e" at bounding box center [360, 189] width 31 height 31
click at [530, 152] on icon "Delete Delete last character input" at bounding box center [533, 149] width 29 height 29
click at [231, 276] on button "t" at bounding box center [232, 275] width 31 height 31
click at [360, 197] on button "e" at bounding box center [360, 189] width 31 height 31
click at [387, 352] on button "button" at bounding box center [360, 360] width 78 height 45
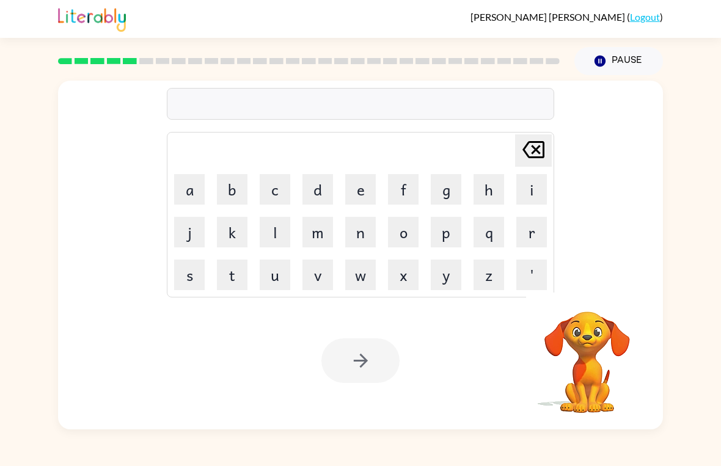
click at [316, 189] on button "d" at bounding box center [317, 189] width 31 height 31
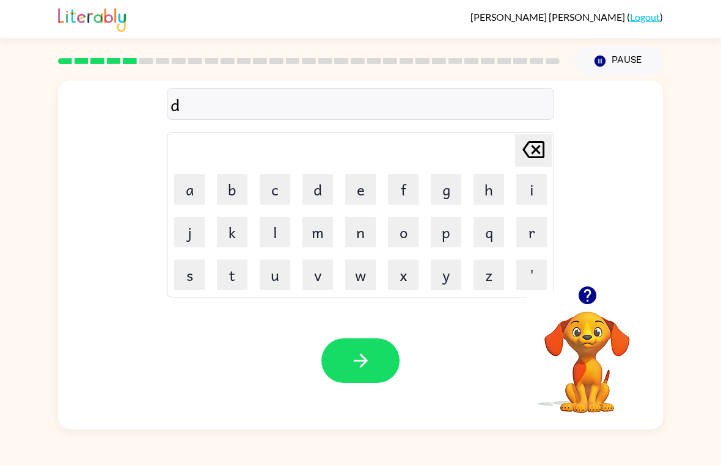
click at [274, 275] on button "u" at bounding box center [275, 275] width 31 height 31
click at [458, 230] on button "p" at bounding box center [446, 232] width 31 height 31
click at [277, 238] on button "l" at bounding box center [275, 232] width 31 height 31
click at [527, 191] on button "i" at bounding box center [531, 189] width 31 height 31
click at [272, 185] on button "c" at bounding box center [275, 189] width 31 height 31
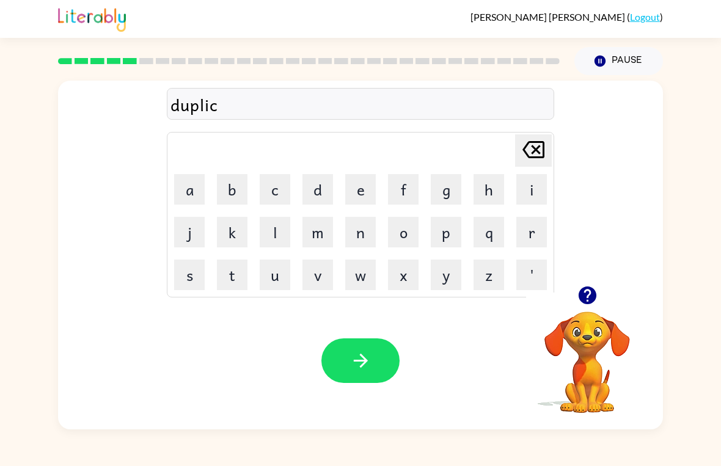
click at [188, 193] on button "a" at bounding box center [189, 189] width 31 height 31
click at [224, 279] on button "t" at bounding box center [232, 275] width 31 height 31
click at [356, 184] on button "e" at bounding box center [360, 189] width 31 height 31
click at [380, 348] on button "button" at bounding box center [360, 360] width 78 height 45
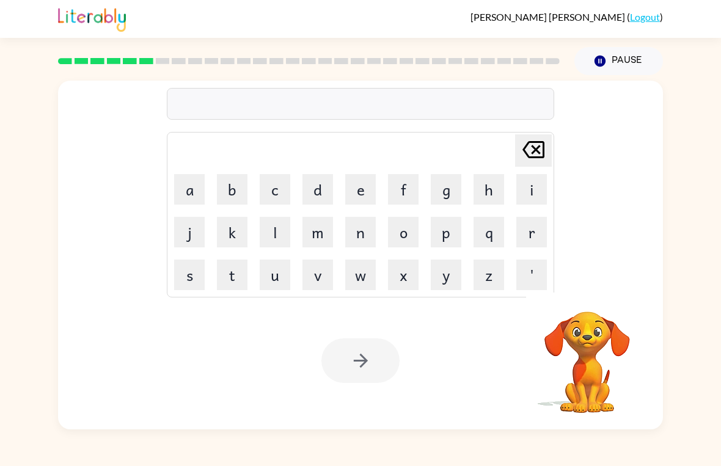
click at [312, 282] on button "v" at bounding box center [317, 275] width 31 height 31
click at [194, 189] on button "a" at bounding box center [189, 189] width 31 height 31
click at [282, 186] on button "c" at bounding box center [275, 189] width 31 height 31
click at [189, 285] on button "s" at bounding box center [189, 275] width 31 height 31
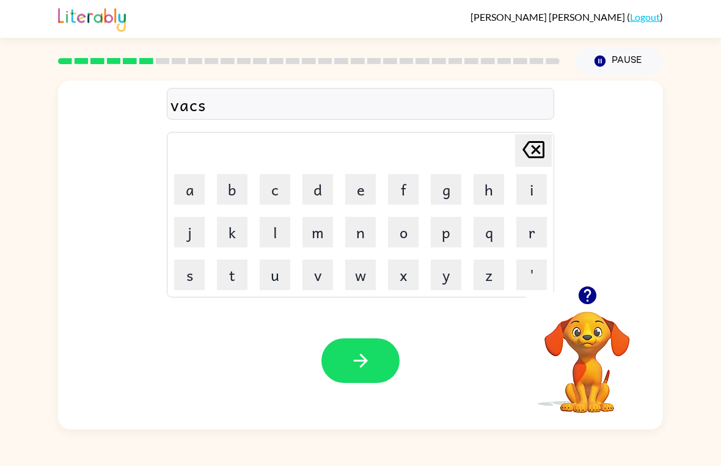
click at [533, 144] on icon "Delete Delete last character input" at bounding box center [533, 149] width 29 height 29
click at [360, 188] on button "e" at bounding box center [360, 189] width 31 height 31
click at [189, 266] on button "s" at bounding box center [189, 275] width 31 height 31
click at [535, 192] on button "i" at bounding box center [531, 189] width 31 height 31
click at [406, 243] on button "o" at bounding box center [403, 232] width 31 height 31
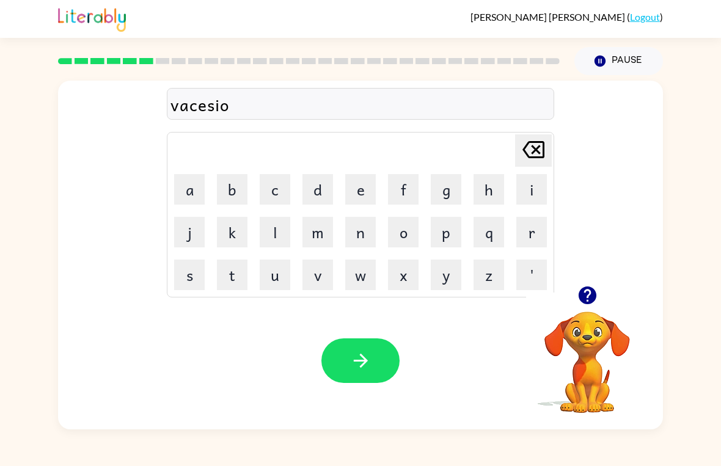
click at [370, 232] on button "n" at bounding box center [360, 232] width 31 height 31
click at [542, 150] on icon "Delete Delete last character input" at bounding box center [533, 149] width 29 height 29
click at [541, 150] on icon "Delete Delete last character input" at bounding box center [533, 149] width 29 height 29
click at [544, 153] on icon at bounding box center [533, 149] width 22 height 17
click at [542, 153] on icon at bounding box center [533, 149] width 22 height 17
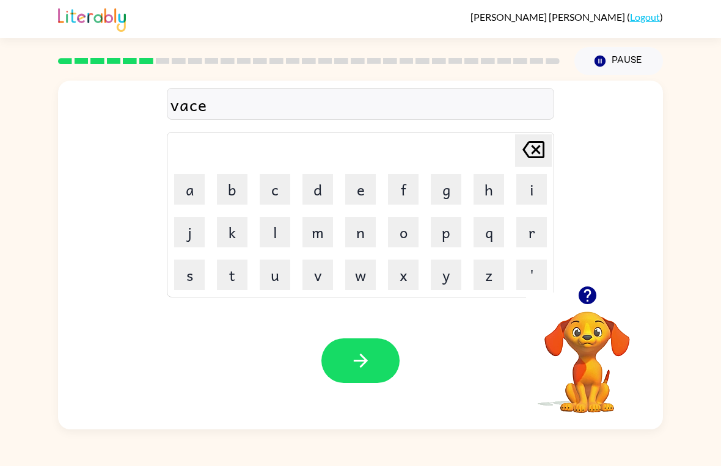
click at [234, 276] on button "t" at bounding box center [232, 275] width 31 height 31
click at [530, 182] on button "i" at bounding box center [531, 189] width 31 height 31
click at [409, 235] on button "o" at bounding box center [403, 232] width 31 height 31
click at [368, 239] on button "n" at bounding box center [360, 232] width 31 height 31
click at [384, 343] on button "button" at bounding box center [360, 360] width 78 height 45
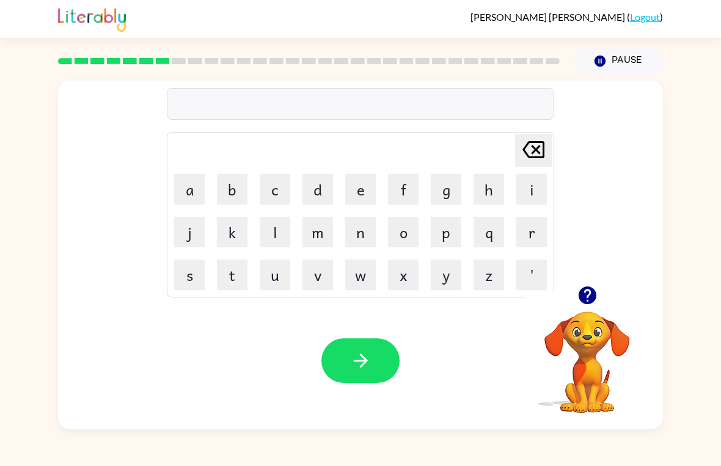
click at [452, 228] on button "p" at bounding box center [446, 232] width 31 height 31
click at [280, 276] on button "u" at bounding box center [275, 275] width 31 height 31
click at [321, 199] on button "d" at bounding box center [317, 189] width 31 height 31
click at [283, 241] on button "l" at bounding box center [275, 232] width 31 height 31
click at [357, 193] on button "e" at bounding box center [360, 189] width 31 height 31
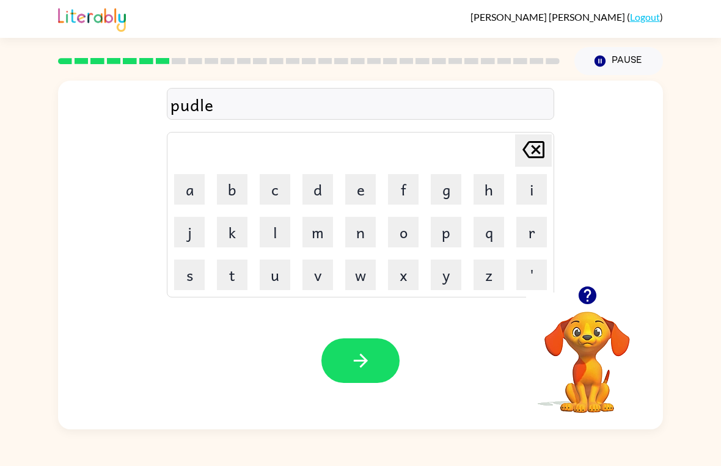
click at [390, 354] on button "button" at bounding box center [360, 360] width 78 height 45
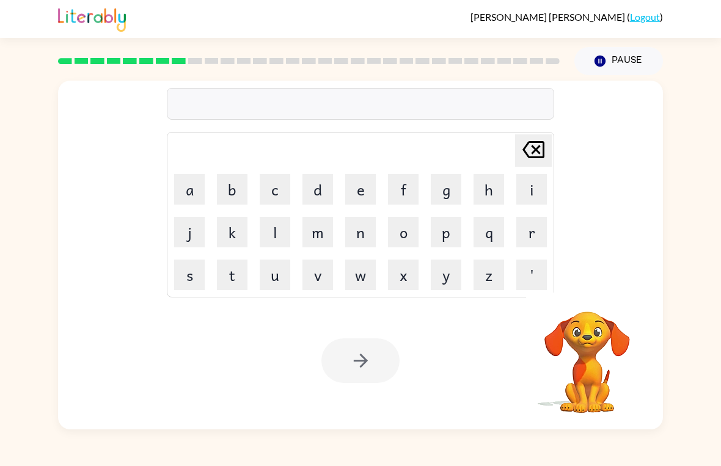
click at [445, 231] on button "p" at bounding box center [446, 232] width 31 height 31
click at [198, 191] on button "a" at bounding box center [189, 189] width 31 height 31
click at [540, 228] on button "r" at bounding box center [531, 232] width 31 height 31
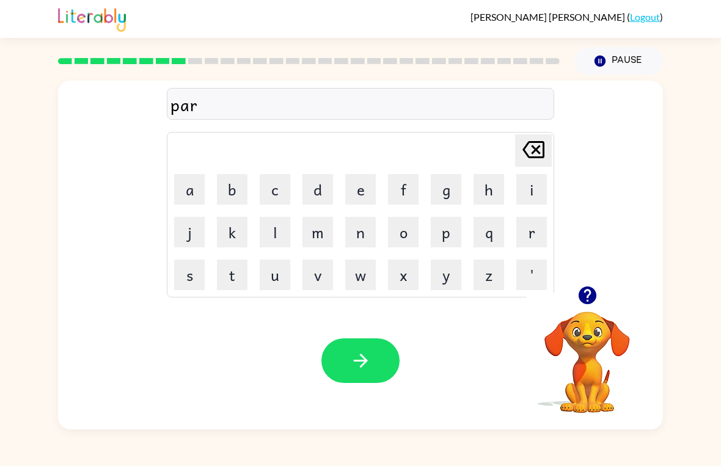
click at [238, 268] on button "t" at bounding box center [232, 275] width 31 height 31
click at [537, 184] on button "i" at bounding box center [531, 189] width 31 height 31
click at [271, 177] on button "c" at bounding box center [275, 189] width 31 height 31
click at [285, 230] on button "l" at bounding box center [275, 232] width 31 height 31
click at [371, 194] on button "e" at bounding box center [360, 189] width 31 height 31
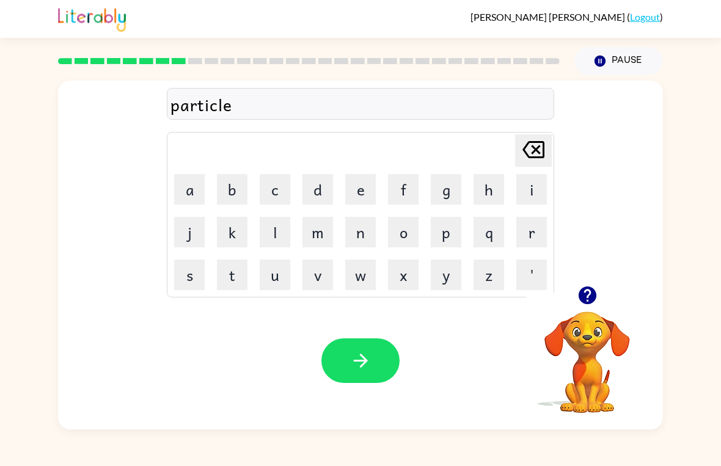
click at [388, 347] on button "button" at bounding box center [360, 360] width 78 height 45
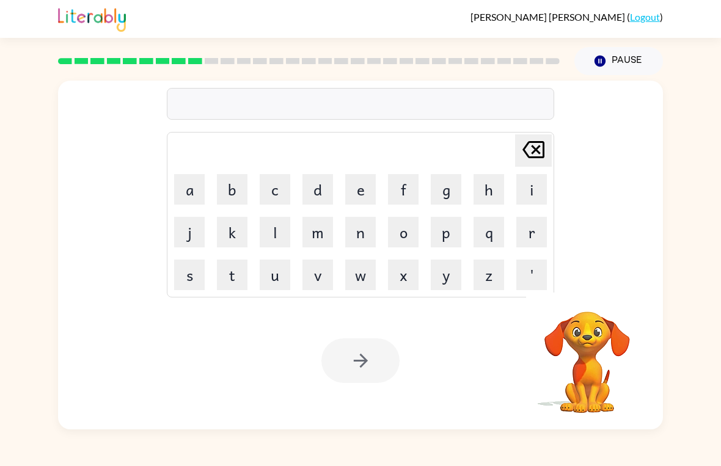
click at [280, 188] on button "c" at bounding box center [275, 189] width 31 height 31
click at [188, 183] on button "a" at bounding box center [189, 189] width 31 height 31
click at [452, 236] on button "p" at bounding box center [446, 232] width 31 height 31
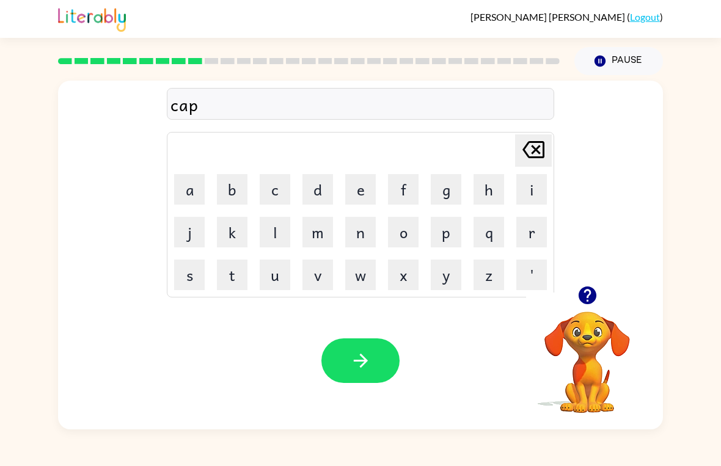
click at [279, 194] on button "c" at bounding box center [275, 189] width 31 height 31
click at [488, 192] on button "h" at bounding box center [488, 189] width 31 height 31
click at [359, 197] on button "e" at bounding box center [360, 189] width 31 height 31
click at [542, 225] on button "r" at bounding box center [531, 232] width 31 height 31
click at [368, 346] on button "button" at bounding box center [360, 360] width 78 height 45
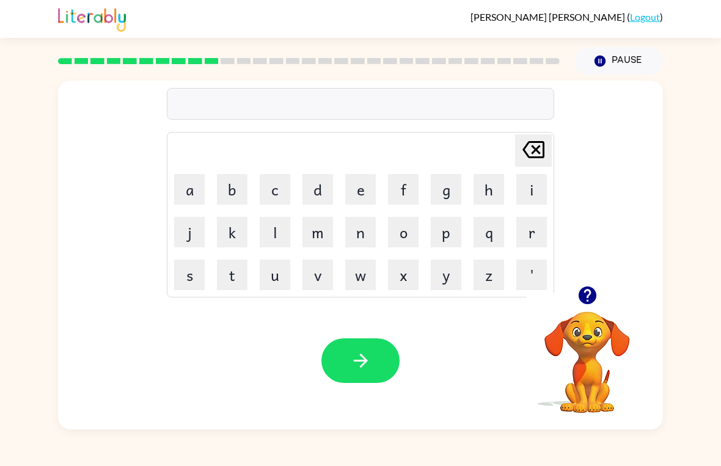
click at [451, 231] on button "p" at bounding box center [446, 232] width 31 height 31
click at [536, 232] on button "r" at bounding box center [531, 232] width 31 height 31
click at [359, 191] on button "e" at bounding box center [360, 189] width 31 height 31
click at [182, 272] on button "s" at bounding box center [189, 275] width 31 height 31
click at [273, 195] on button "c" at bounding box center [275, 189] width 31 height 31
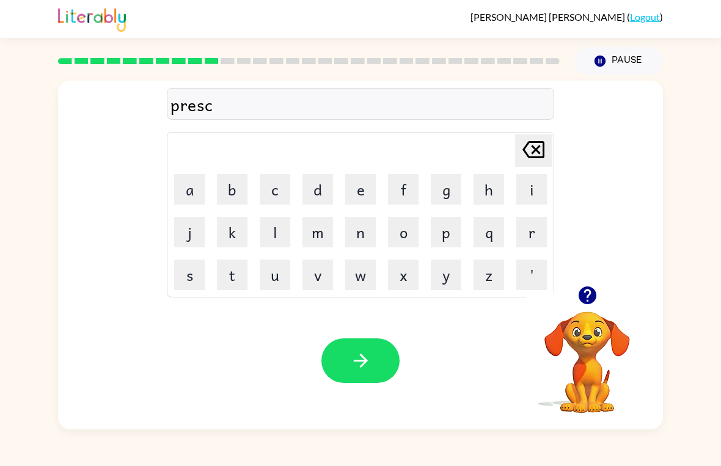
click at [491, 191] on button "h" at bounding box center [488, 189] width 31 height 31
click at [409, 228] on button "o" at bounding box center [403, 232] width 31 height 31
click at [271, 220] on button "l" at bounding box center [275, 232] width 31 height 31
click at [354, 340] on button "button" at bounding box center [360, 360] width 78 height 45
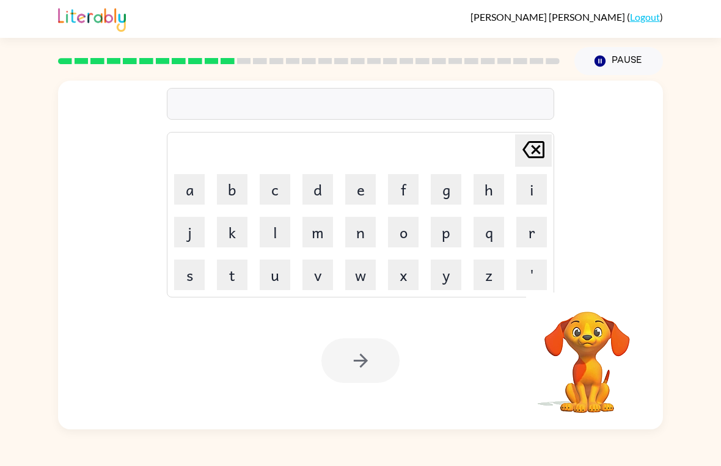
click at [269, 198] on button "c" at bounding box center [275, 189] width 31 height 31
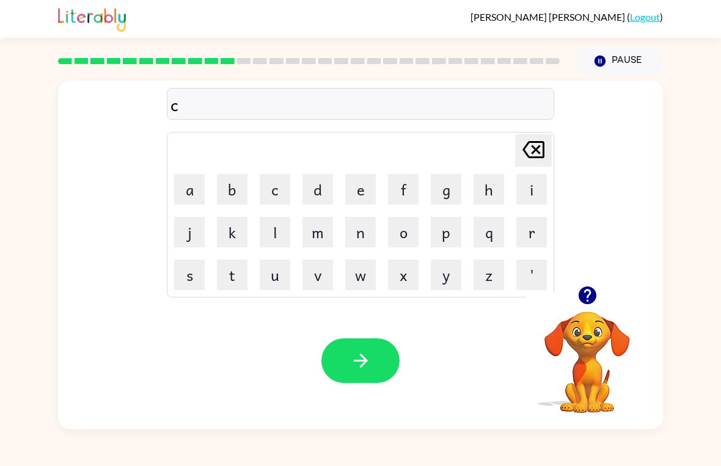
click at [195, 189] on button "a" at bounding box center [189, 189] width 31 height 31
click at [321, 277] on button "v" at bounding box center [317, 275] width 31 height 31
click at [370, 188] on button "e" at bounding box center [360, 189] width 31 height 31
click at [384, 352] on button "button" at bounding box center [360, 360] width 78 height 45
click at [322, 199] on button "d" at bounding box center [317, 189] width 31 height 31
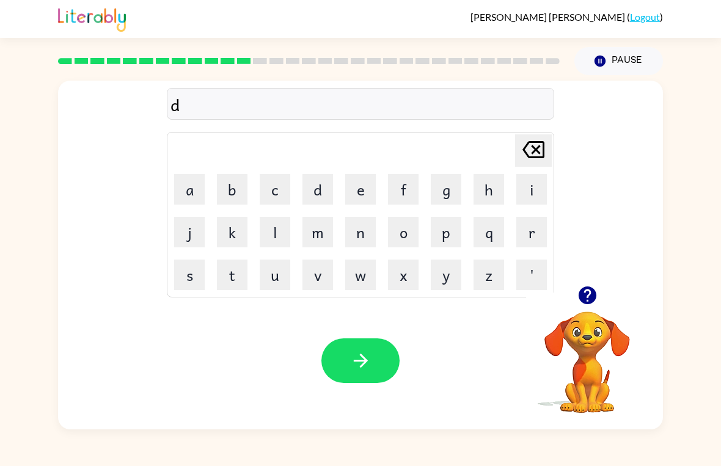
click at [531, 191] on button "i" at bounding box center [531, 189] width 31 height 31
click at [271, 194] on button "c" at bounding box center [275, 189] width 31 height 31
click at [235, 276] on button "t" at bounding box center [232, 275] width 31 height 31
click at [186, 184] on button "a" at bounding box center [189, 189] width 31 height 31
click at [244, 264] on button "t" at bounding box center [232, 275] width 31 height 31
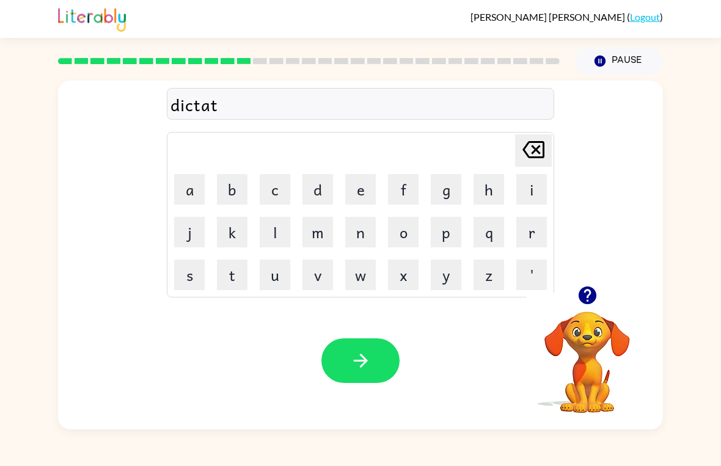
click at [358, 195] on button "e" at bounding box center [360, 189] width 31 height 31
click at [386, 357] on button "button" at bounding box center [360, 360] width 78 height 45
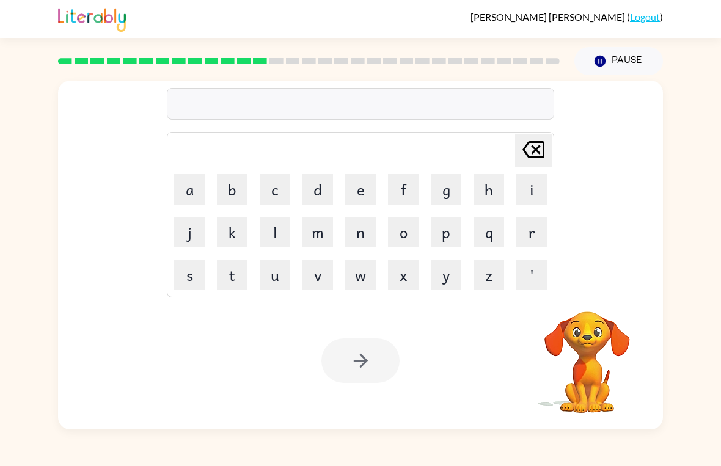
click at [456, 227] on button "p" at bounding box center [446, 232] width 31 height 31
click at [197, 186] on button "a" at bounding box center [189, 189] width 31 height 31
click at [452, 269] on button "y" at bounding box center [446, 275] width 31 height 31
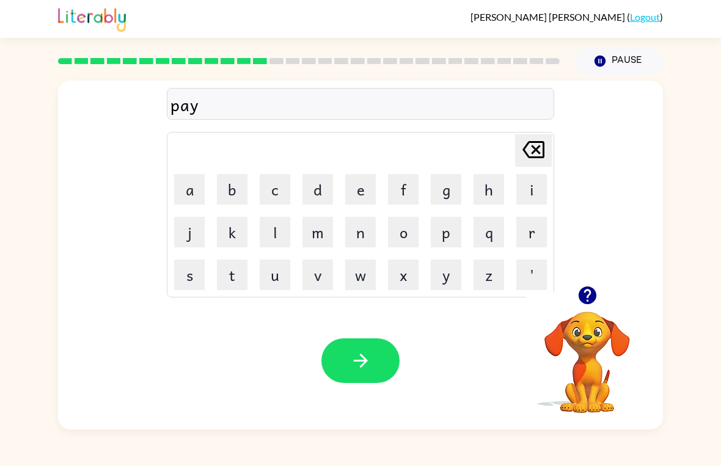
click at [324, 230] on button "m" at bounding box center [317, 232] width 31 height 31
click at [362, 190] on button "e" at bounding box center [360, 189] width 31 height 31
click at [365, 239] on button "n" at bounding box center [360, 232] width 31 height 31
click at [233, 276] on button "t" at bounding box center [232, 275] width 31 height 31
click at [372, 360] on button "button" at bounding box center [360, 360] width 78 height 45
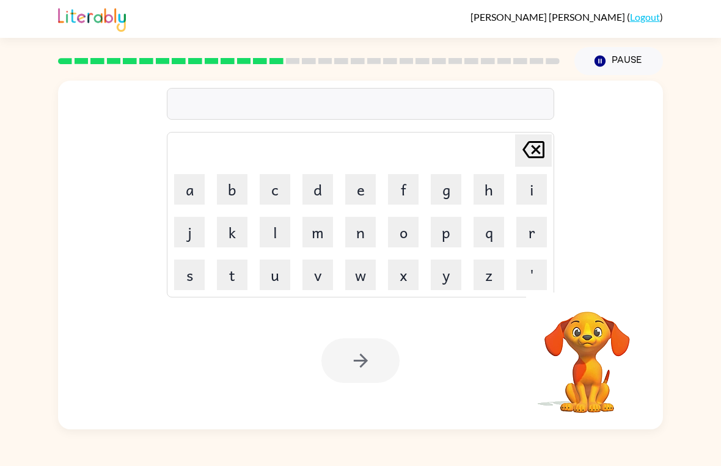
click at [203, 101] on div at bounding box center [360, 104] width 387 height 32
click at [188, 93] on div at bounding box center [360, 104] width 387 height 32
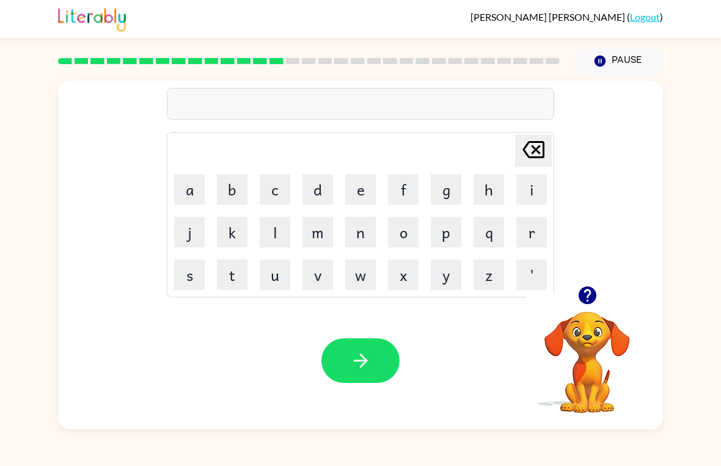
click at [320, 246] on button "m" at bounding box center [317, 232] width 31 height 31
click at [189, 187] on button "a" at bounding box center [189, 189] width 31 height 31
click at [455, 188] on button "g" at bounding box center [446, 189] width 31 height 31
click at [360, 191] on button "e" at bounding box center [360, 189] width 31 height 31
click at [531, 221] on button "r" at bounding box center [531, 232] width 31 height 31
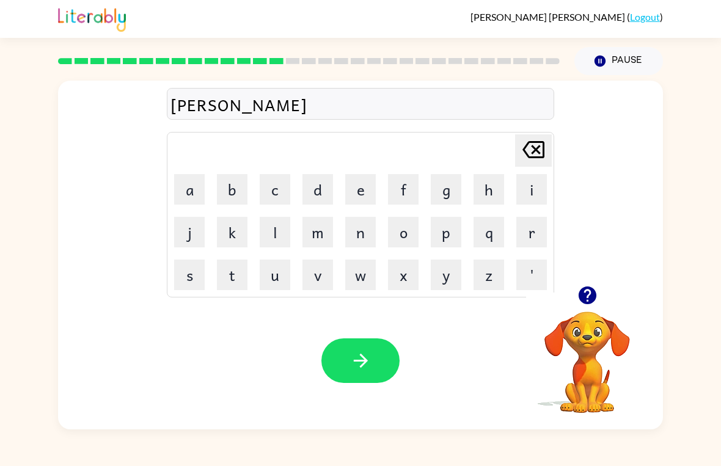
click at [381, 329] on div "Your browser must support playing .mp4 files to use Literably. Please try using…" at bounding box center [360, 360] width 605 height 137
click at [384, 359] on button "button" at bounding box center [360, 360] width 78 height 45
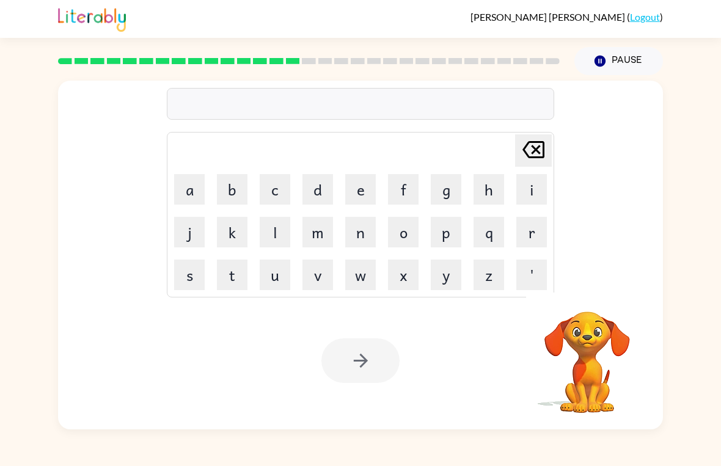
click at [189, 269] on button "s" at bounding box center [189, 275] width 31 height 31
click at [448, 230] on button "p" at bounding box center [446, 232] width 31 height 31
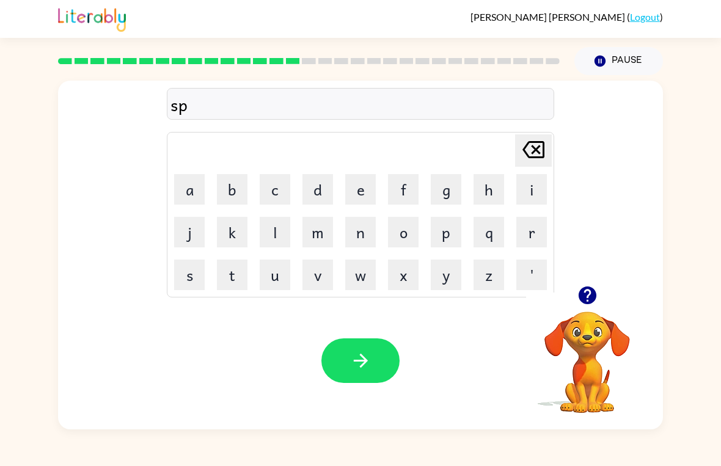
click at [192, 192] on button "a" at bounding box center [189, 189] width 31 height 31
click at [536, 220] on button "r" at bounding box center [531, 232] width 31 height 31
click at [227, 227] on button "k" at bounding box center [232, 232] width 31 height 31
click at [370, 342] on button "button" at bounding box center [360, 360] width 78 height 45
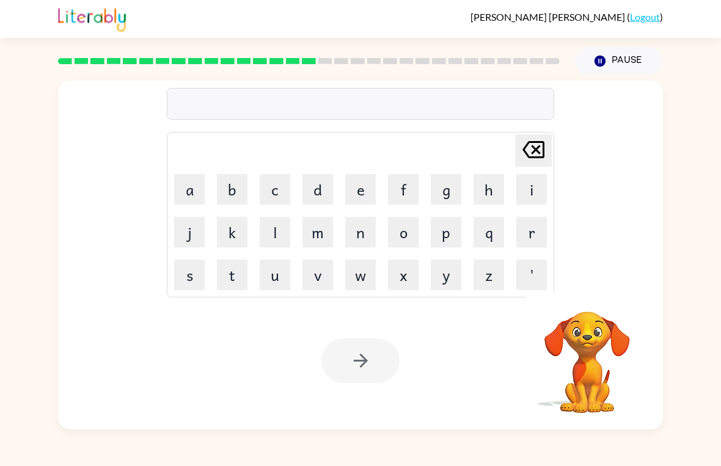
click at [437, 235] on button "p" at bounding box center [446, 232] width 31 height 31
click at [186, 183] on button "a" at bounding box center [189, 189] width 31 height 31
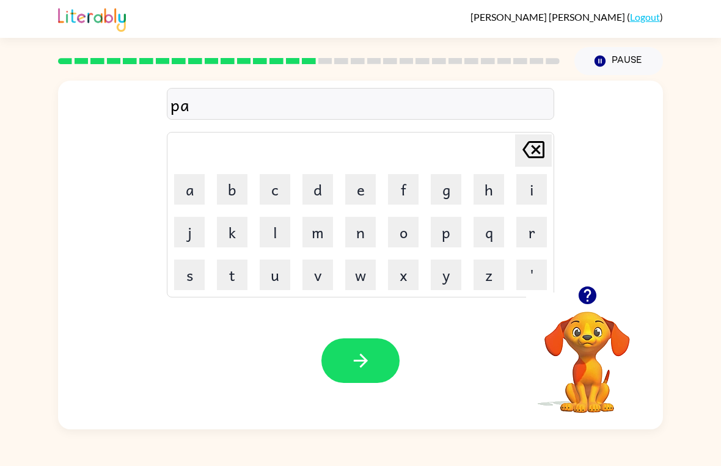
click at [271, 231] on button "l" at bounding box center [275, 232] width 31 height 31
click at [387, 357] on button "button" at bounding box center [360, 360] width 78 height 45
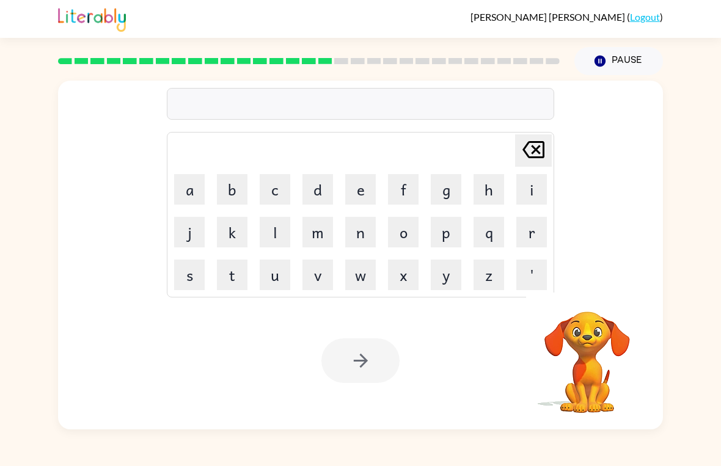
click at [368, 280] on button "w" at bounding box center [360, 275] width 31 height 31
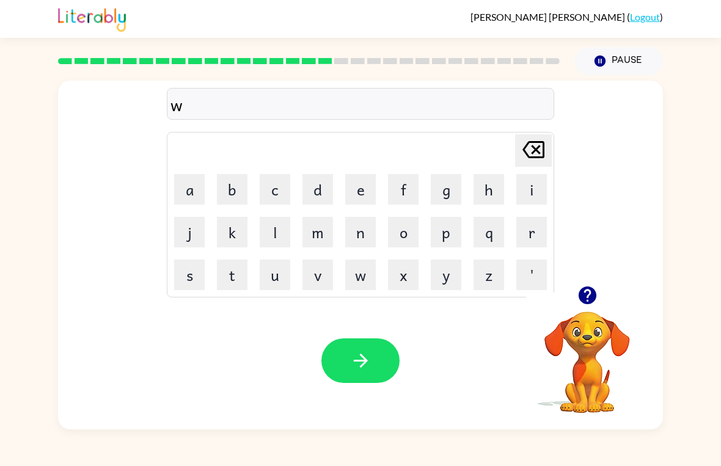
click at [544, 164] on icon "Delete Delete last character input" at bounding box center [533, 149] width 29 height 29
click at [197, 273] on button "s" at bounding box center [189, 275] width 31 height 31
click at [455, 228] on button "p" at bounding box center [446, 232] width 31 height 31
click at [530, 191] on button "i" at bounding box center [531, 189] width 31 height 31
click at [371, 238] on button "n" at bounding box center [360, 232] width 31 height 31
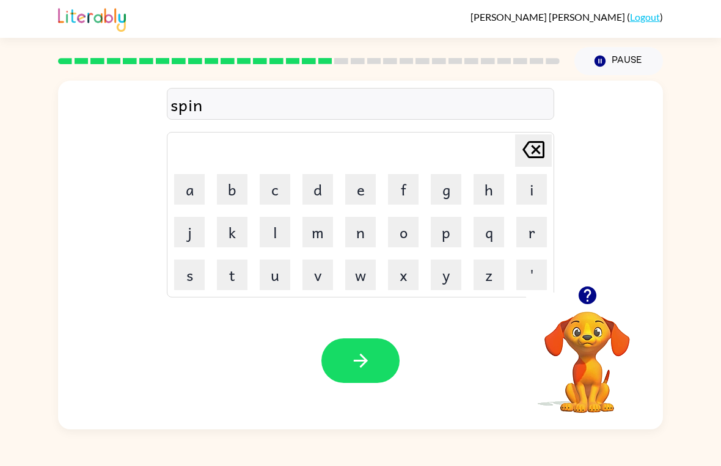
click at [533, 198] on button "i" at bounding box center [531, 189] width 31 height 31
click at [361, 235] on button "n" at bounding box center [360, 232] width 31 height 31
click at [450, 192] on button "g" at bounding box center [446, 189] width 31 height 31
click at [385, 362] on button "button" at bounding box center [360, 360] width 78 height 45
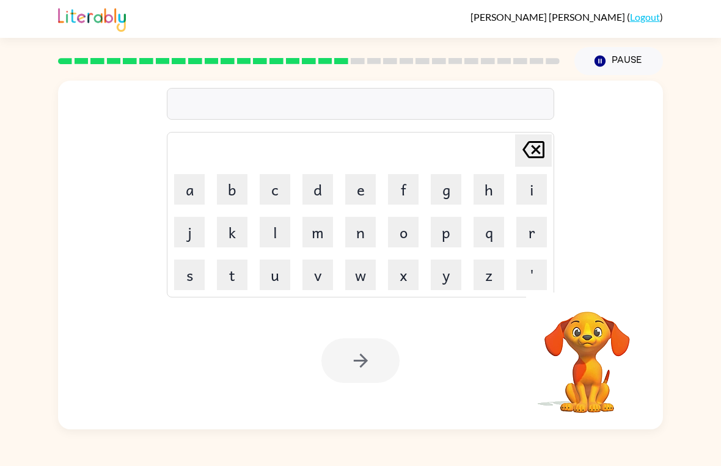
click at [449, 195] on button "g" at bounding box center [446, 189] width 31 height 31
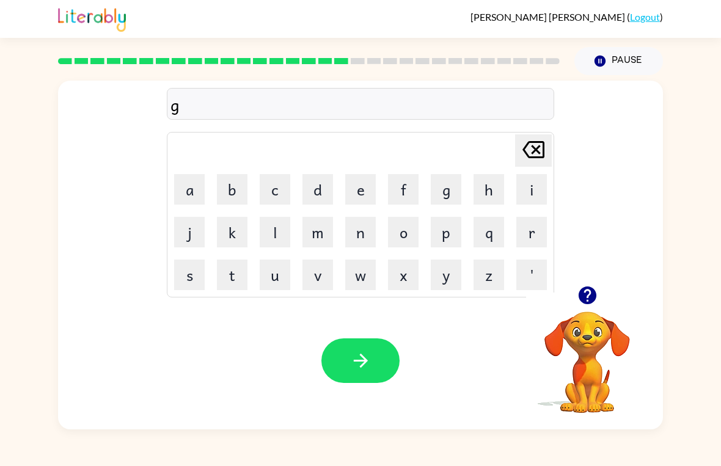
click at [535, 225] on button "r" at bounding box center [531, 232] width 31 height 31
click at [274, 269] on button "u" at bounding box center [275, 275] width 31 height 31
click at [322, 236] on button "m" at bounding box center [317, 232] width 31 height 31
click at [454, 236] on button "p" at bounding box center [446, 232] width 31 height 31
click at [539, 183] on button "i" at bounding box center [531, 189] width 31 height 31
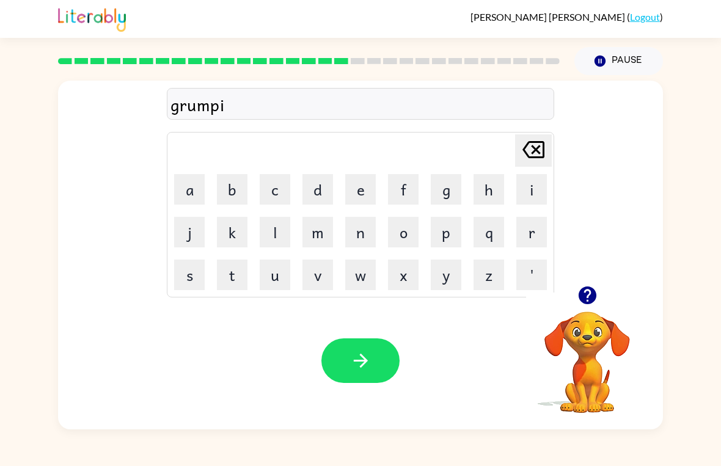
click at [532, 158] on icon at bounding box center [533, 149] width 22 height 17
click at [448, 268] on button "y" at bounding box center [446, 275] width 31 height 31
click at [360, 186] on button "e" at bounding box center [360, 189] width 31 height 31
click at [183, 276] on button "s" at bounding box center [189, 275] width 31 height 31
click at [232, 261] on button "t" at bounding box center [232, 275] width 31 height 31
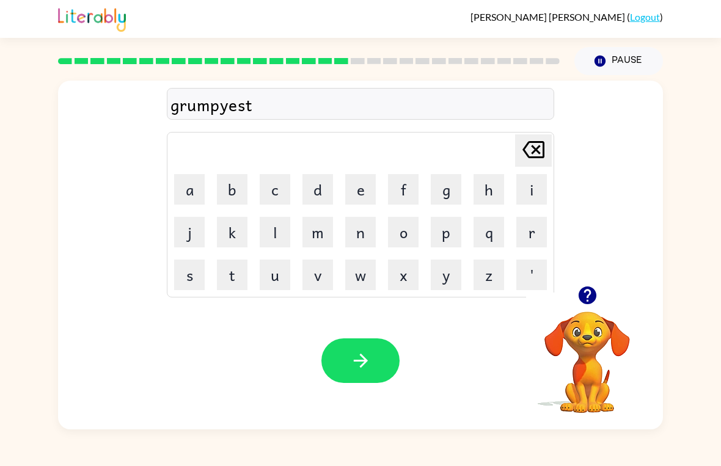
click at [375, 365] on button "button" at bounding box center [360, 360] width 78 height 45
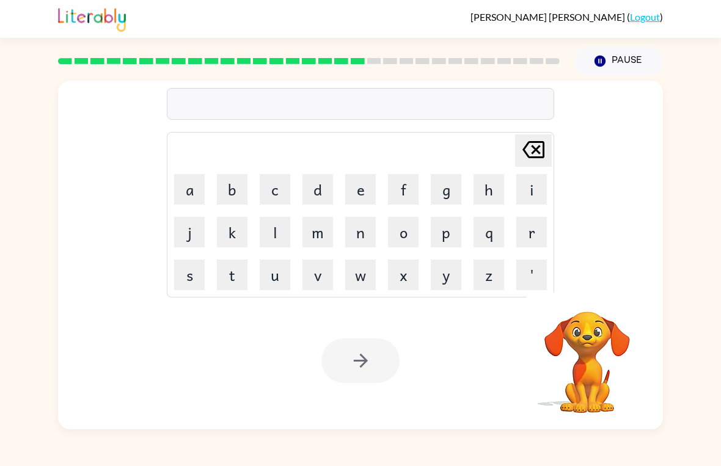
click at [537, 181] on button "i" at bounding box center [531, 189] width 31 height 31
click at [371, 231] on button "n" at bounding box center [360, 232] width 31 height 31
click at [265, 193] on button "c" at bounding box center [275, 189] width 31 height 31
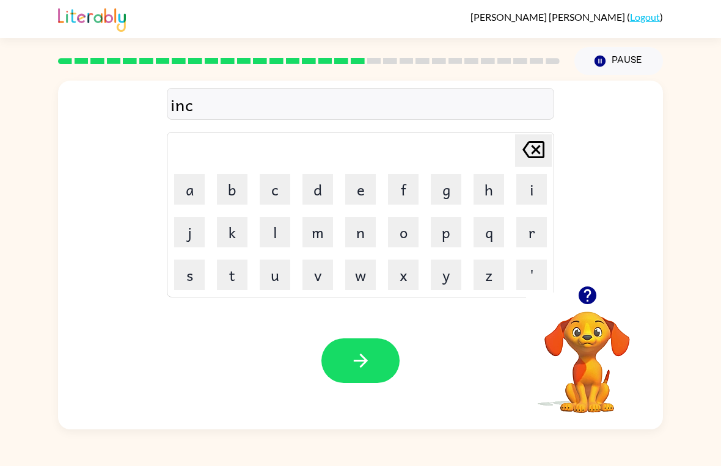
click at [534, 233] on button "r" at bounding box center [531, 232] width 31 height 31
click at [366, 195] on button "e" at bounding box center [360, 189] width 31 height 31
click at [227, 282] on button "t" at bounding box center [232, 275] width 31 height 31
click at [374, 187] on button "e" at bounding box center [360, 189] width 31 height 31
click at [240, 202] on button "b" at bounding box center [232, 189] width 31 height 31
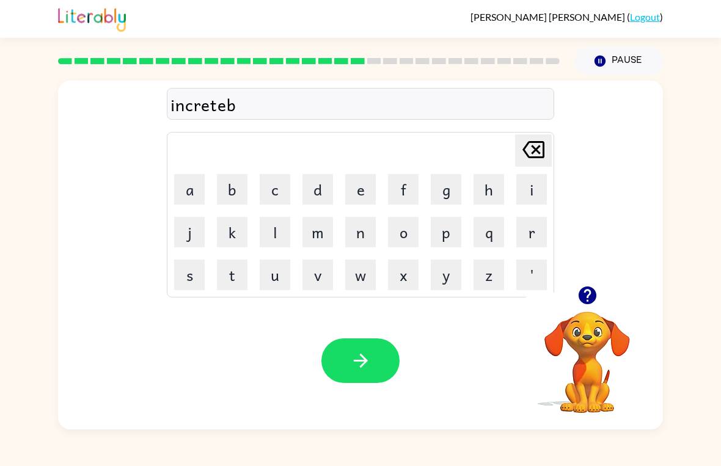
click at [269, 224] on button "l" at bounding box center [275, 232] width 31 height 31
click at [375, 186] on button "e" at bounding box center [360, 189] width 31 height 31
click at [372, 373] on button "button" at bounding box center [360, 360] width 78 height 45
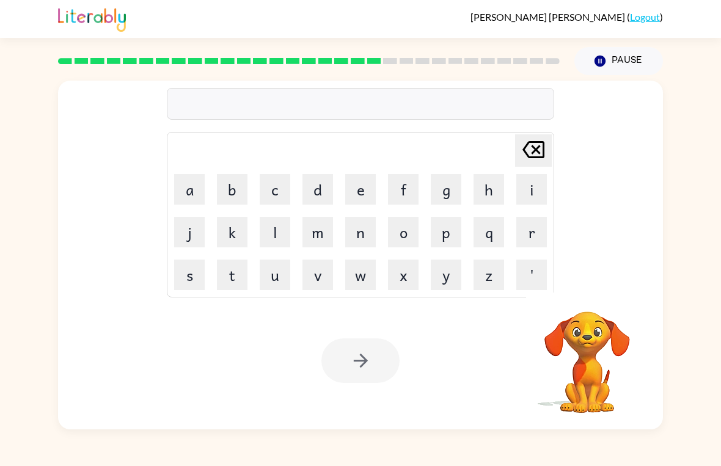
click at [284, 243] on button "l" at bounding box center [275, 232] width 31 height 31
click at [539, 182] on button "i" at bounding box center [531, 189] width 31 height 31
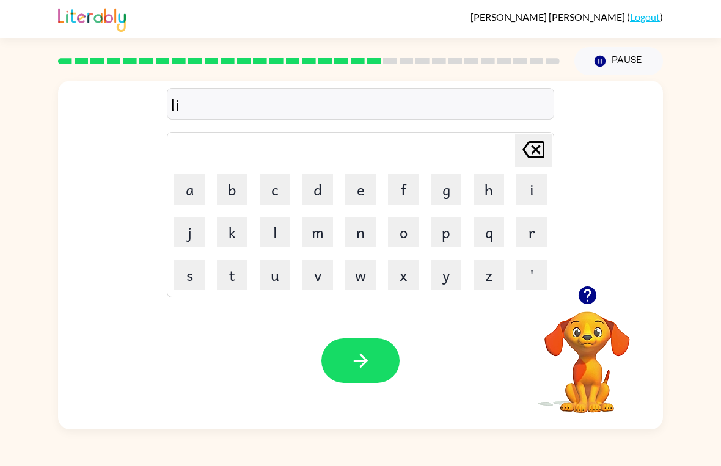
click at [184, 273] on button "s" at bounding box center [189, 275] width 31 height 31
click at [369, 187] on button "e" at bounding box center [360, 189] width 31 height 31
click at [362, 231] on button "n" at bounding box center [360, 232] width 31 height 31
click at [367, 185] on button "e" at bounding box center [360, 189] width 31 height 31
click at [324, 187] on button "d" at bounding box center [317, 189] width 31 height 31
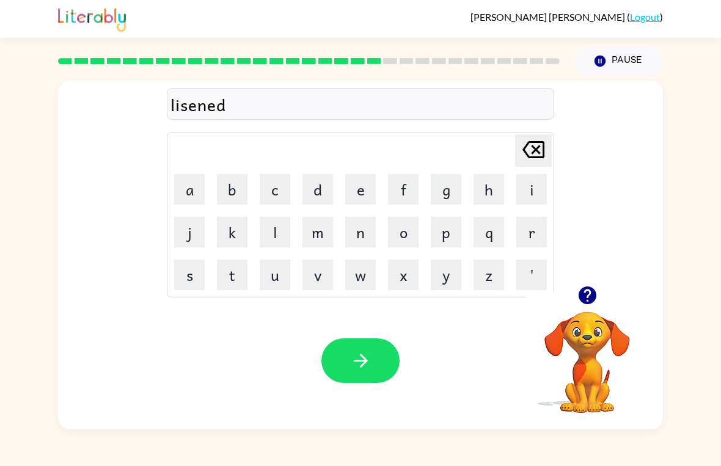
click at [389, 361] on button "button" at bounding box center [360, 360] width 78 height 45
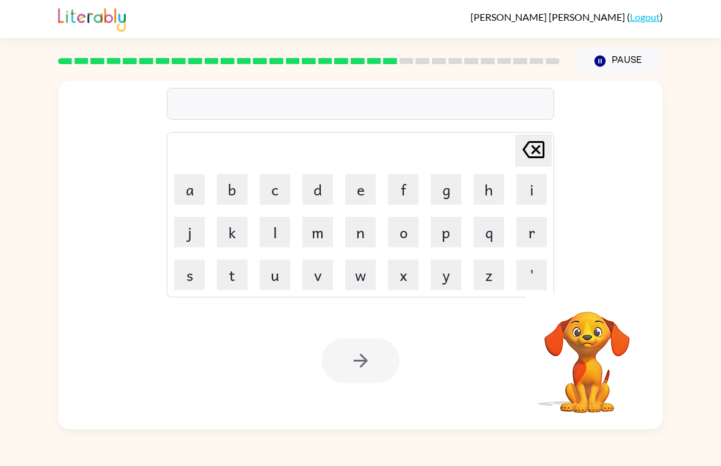
click at [368, 241] on button "n" at bounding box center [360, 232] width 31 height 31
click at [400, 243] on button "o" at bounding box center [403, 232] width 31 height 31
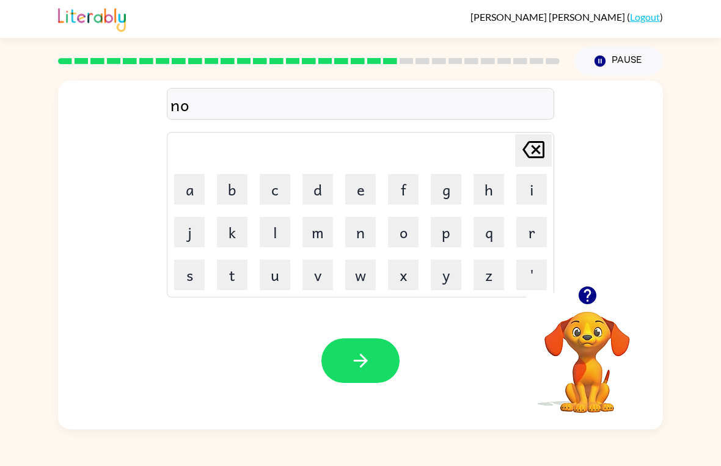
click at [313, 235] on button "m" at bounding box center [317, 232] width 31 height 31
click at [530, 183] on button "i" at bounding box center [531, 189] width 31 height 31
click at [371, 233] on button "n" at bounding box center [360, 232] width 31 height 31
click at [196, 192] on button "a" at bounding box center [189, 189] width 31 height 31
click at [239, 287] on button "t" at bounding box center [232, 275] width 31 height 31
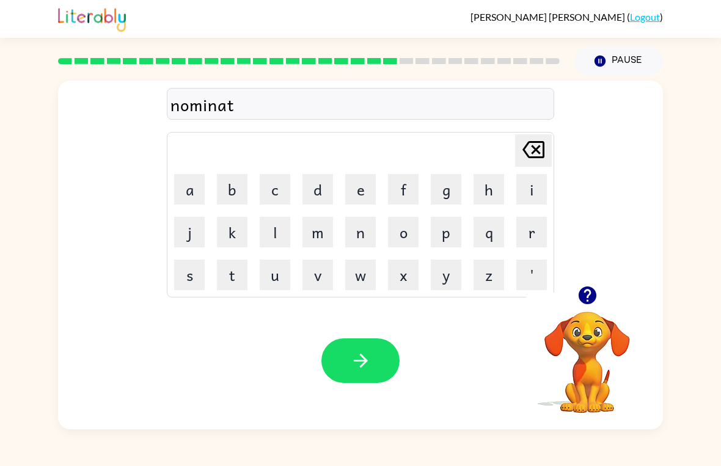
click at [358, 367] on icon "button" at bounding box center [360, 360] width 21 height 21
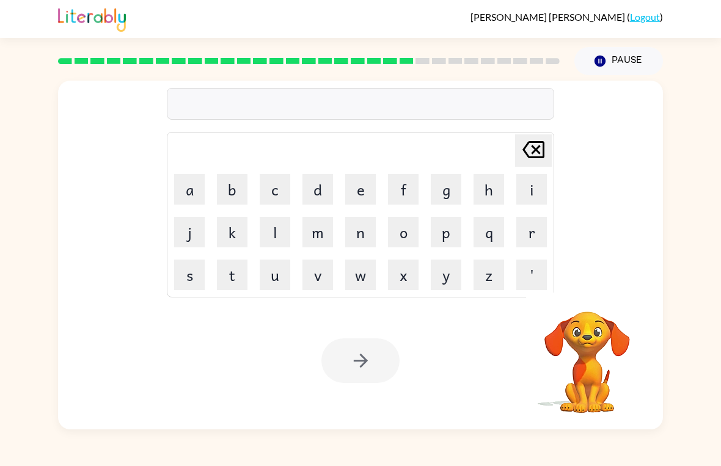
click at [189, 276] on button "s" at bounding box center [189, 275] width 31 height 31
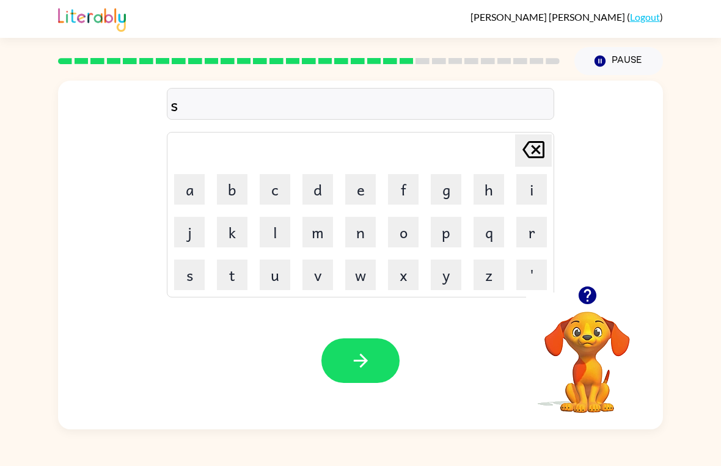
click at [285, 272] on button "u" at bounding box center [275, 275] width 31 height 31
click at [187, 282] on button "s" at bounding box center [189, 275] width 31 height 31
click at [238, 287] on button "t" at bounding box center [232, 275] width 31 height 31
click at [192, 188] on button "a" at bounding box center [189, 189] width 31 height 31
click at [364, 232] on button "n" at bounding box center [360, 232] width 31 height 31
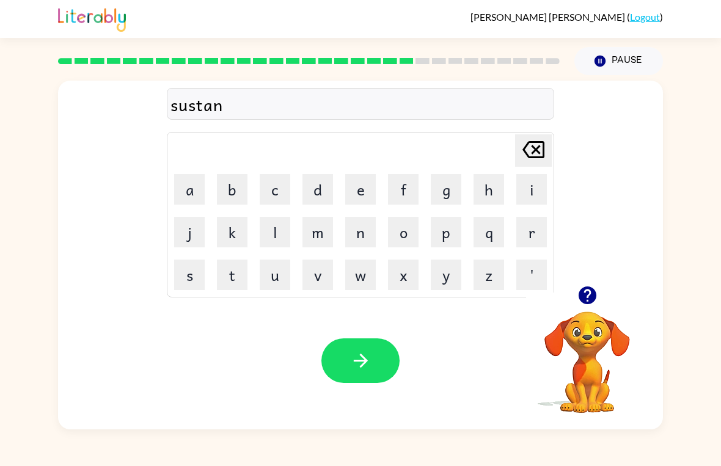
click at [363, 189] on button "e" at bounding box center [360, 189] width 31 height 31
click at [392, 351] on button "button" at bounding box center [360, 360] width 78 height 45
click at [370, 276] on button "w" at bounding box center [360, 275] width 31 height 31
click at [414, 228] on button "o" at bounding box center [403, 232] width 31 height 31
click at [533, 229] on button "r" at bounding box center [531, 232] width 31 height 31
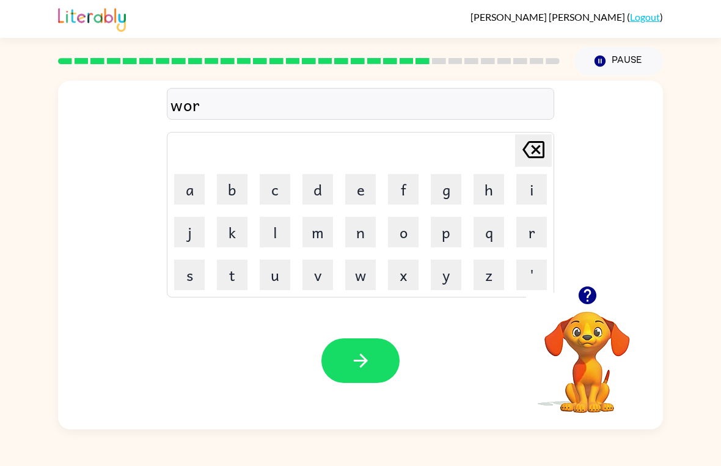
click at [530, 189] on button "i" at bounding box center [531, 189] width 31 height 31
click at [316, 193] on button "d" at bounding box center [317, 189] width 31 height 31
click at [367, 191] on button "e" at bounding box center [360, 189] width 31 height 31
click at [400, 351] on div "Your browser must support playing .mp4 files to use Literably. Please try using…" at bounding box center [360, 360] width 605 height 137
click at [370, 360] on icon "button" at bounding box center [360, 360] width 21 height 21
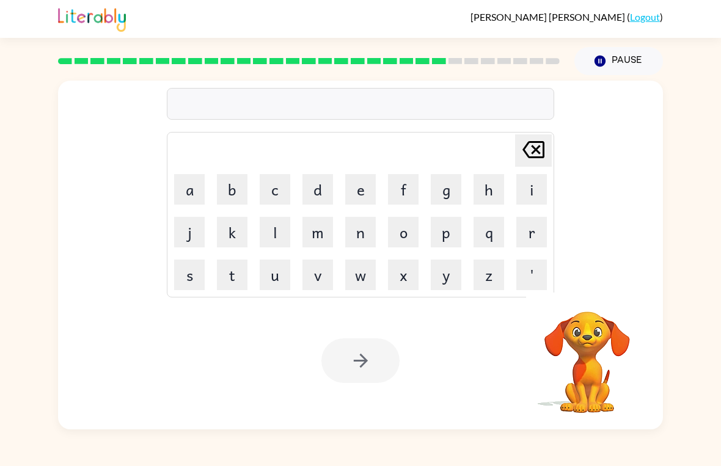
click at [539, 226] on button "r" at bounding box center [531, 232] width 31 height 31
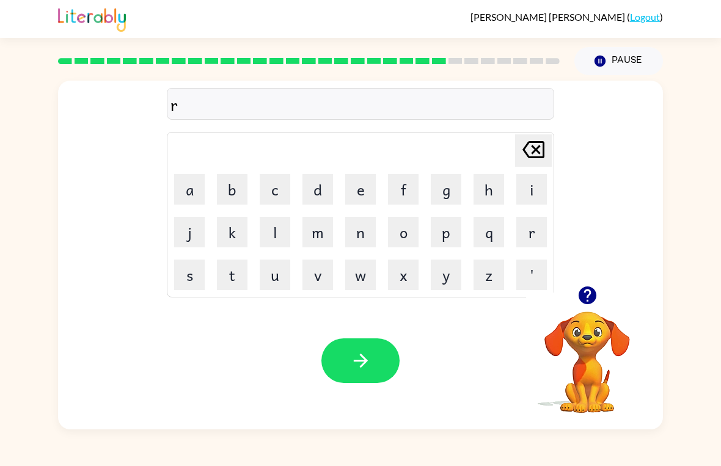
click at [352, 184] on button "e" at bounding box center [360, 189] width 31 height 31
click at [271, 235] on button "l" at bounding box center [275, 232] width 31 height 31
click at [191, 204] on button "a" at bounding box center [189, 189] width 31 height 31
click at [321, 186] on button "d" at bounding box center [317, 189] width 31 height 31
click at [372, 186] on button "e" at bounding box center [360, 189] width 31 height 31
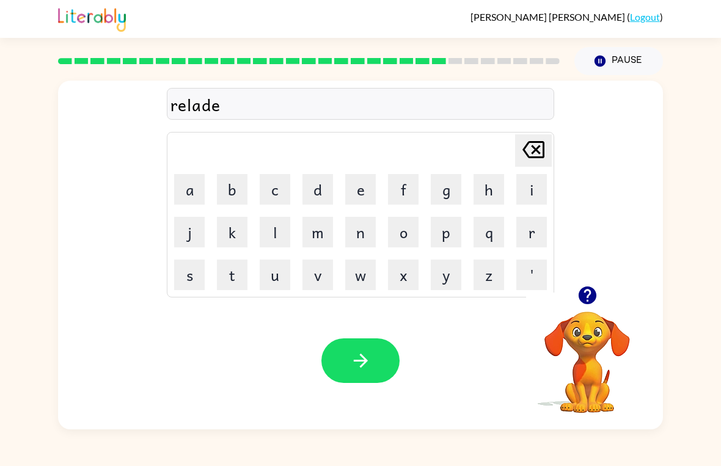
click at [320, 186] on button "d" at bounding box center [317, 189] width 31 height 31
click at [377, 356] on button "button" at bounding box center [360, 360] width 78 height 45
click at [230, 230] on button "k" at bounding box center [232, 232] width 31 height 31
click at [535, 183] on button "i" at bounding box center [531, 189] width 31 height 31
click at [219, 274] on button "t" at bounding box center [232, 275] width 31 height 31
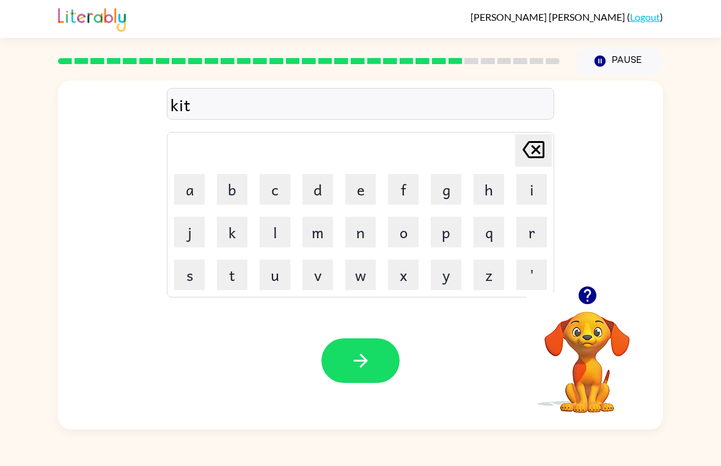
click at [219, 273] on button "t" at bounding box center [232, 275] width 31 height 31
click at [371, 183] on button "e" at bounding box center [360, 189] width 31 height 31
click at [369, 232] on button "n" at bounding box center [360, 232] width 31 height 31
click at [376, 359] on button "button" at bounding box center [360, 360] width 78 height 45
click at [189, 181] on button "a" at bounding box center [189, 189] width 31 height 31
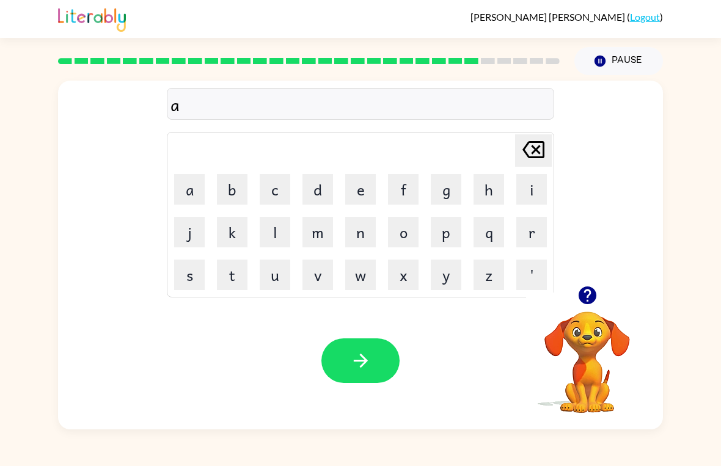
click at [452, 231] on button "p" at bounding box center [446, 232] width 31 height 31
click at [187, 188] on button "a" at bounding box center [189, 189] width 31 height 31
click at [533, 226] on button "r" at bounding box center [531, 232] width 31 height 31
click at [232, 278] on button "t" at bounding box center [232, 275] width 31 height 31
click at [324, 235] on button "m" at bounding box center [317, 232] width 31 height 31
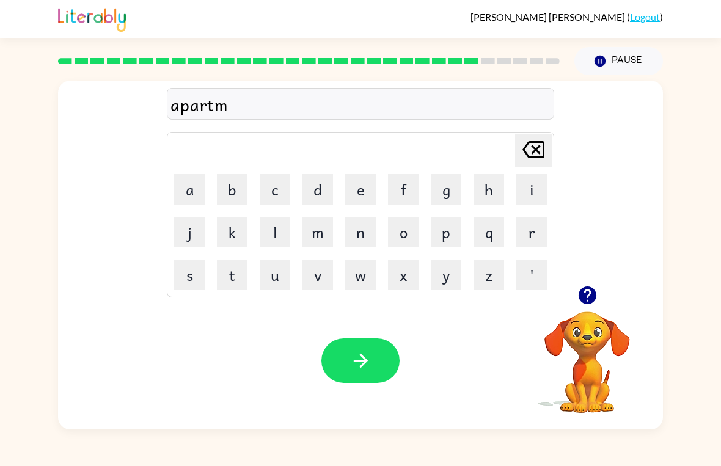
click at [361, 194] on button "e" at bounding box center [360, 189] width 31 height 31
click at [368, 236] on button "n" at bounding box center [360, 232] width 31 height 31
click at [233, 269] on button "t" at bounding box center [232, 275] width 31 height 31
click at [377, 353] on button "button" at bounding box center [360, 360] width 78 height 45
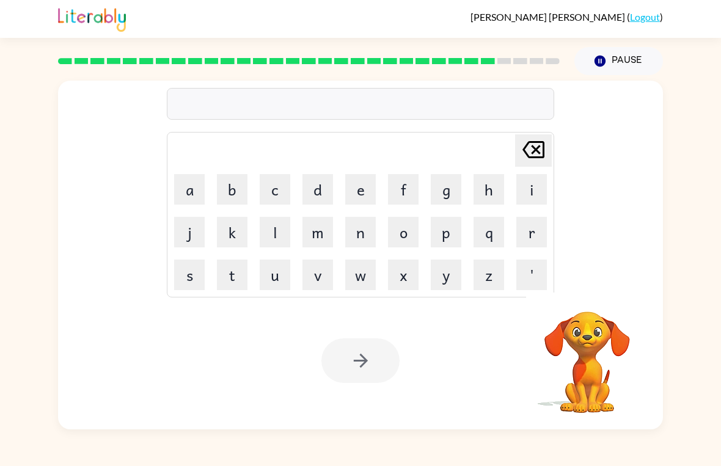
click at [184, 280] on button "s" at bounding box center [189, 275] width 31 height 31
click at [282, 236] on button "l" at bounding box center [275, 232] width 31 height 31
click at [531, 184] on button "i" at bounding box center [531, 189] width 31 height 31
click at [232, 283] on button "t" at bounding box center [232, 275] width 31 height 31
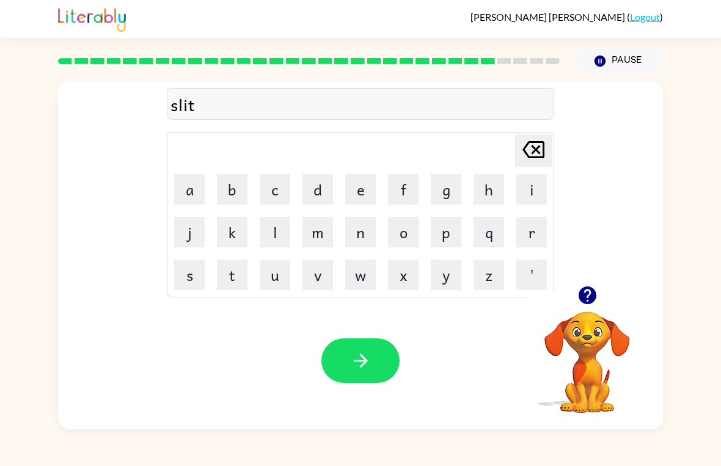
click at [384, 356] on button "button" at bounding box center [360, 360] width 78 height 45
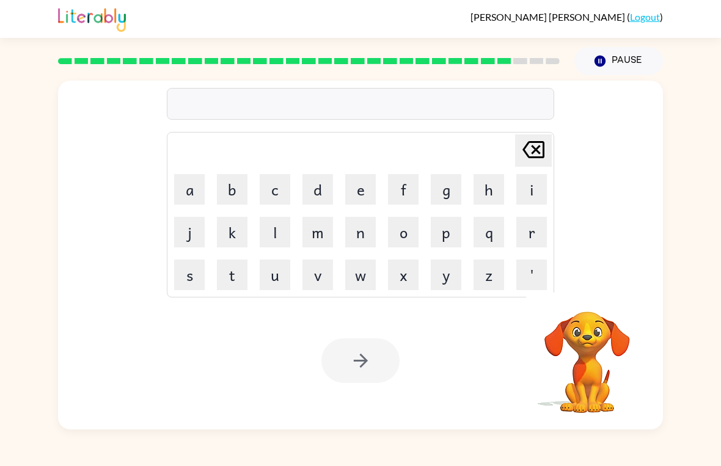
click at [374, 360] on div at bounding box center [360, 360] width 78 height 45
click at [275, 285] on button "u" at bounding box center [275, 275] width 31 height 31
click at [367, 228] on button "n" at bounding box center [360, 232] width 31 height 31
click at [537, 180] on button "i" at bounding box center [531, 189] width 31 height 31
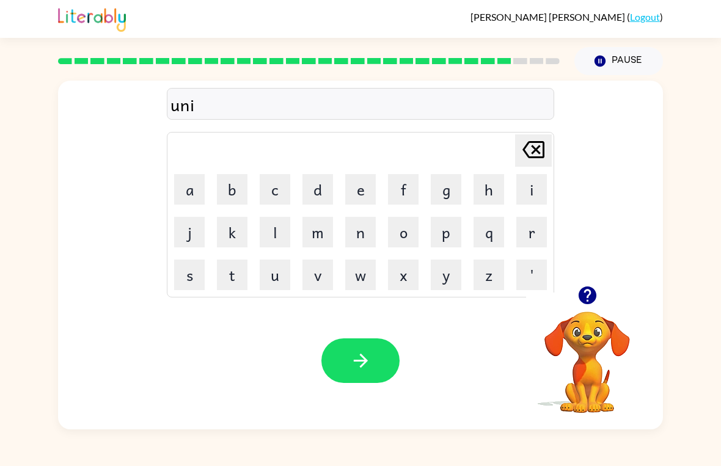
click at [321, 279] on button "v" at bounding box center [317, 275] width 31 height 31
click at [363, 197] on button "e" at bounding box center [360, 189] width 31 height 31
click at [539, 221] on button "r" at bounding box center [531, 232] width 31 height 31
click at [184, 271] on button "s" at bounding box center [189, 275] width 31 height 31
click at [272, 236] on button "l" at bounding box center [275, 232] width 31 height 31
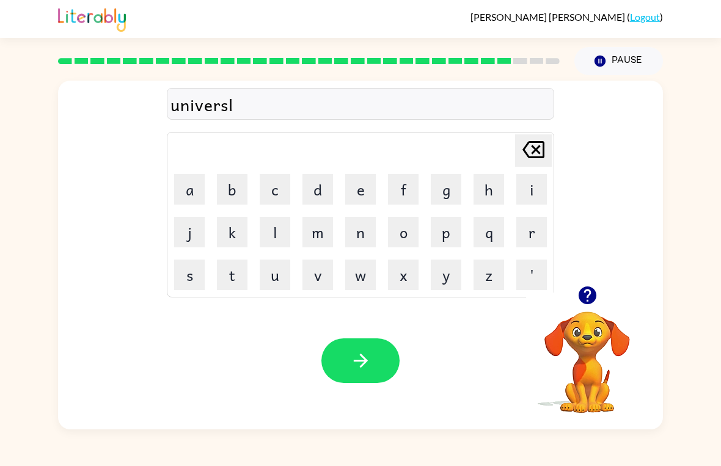
click at [360, 192] on button "e" at bounding box center [360, 189] width 31 height 31
click at [377, 348] on button "button" at bounding box center [360, 360] width 78 height 45
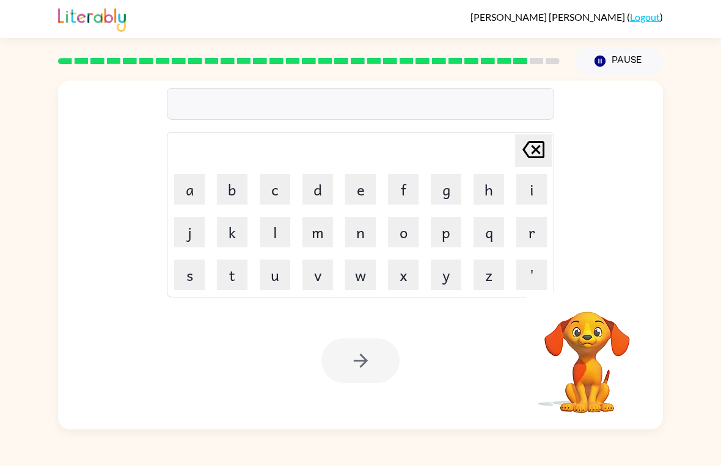
click at [187, 265] on button "s" at bounding box center [189, 275] width 31 height 31
click at [535, 182] on button "i" at bounding box center [531, 189] width 31 height 31
click at [276, 239] on button "l" at bounding box center [275, 232] width 31 height 31
click at [326, 280] on button "v" at bounding box center [317, 275] width 31 height 31
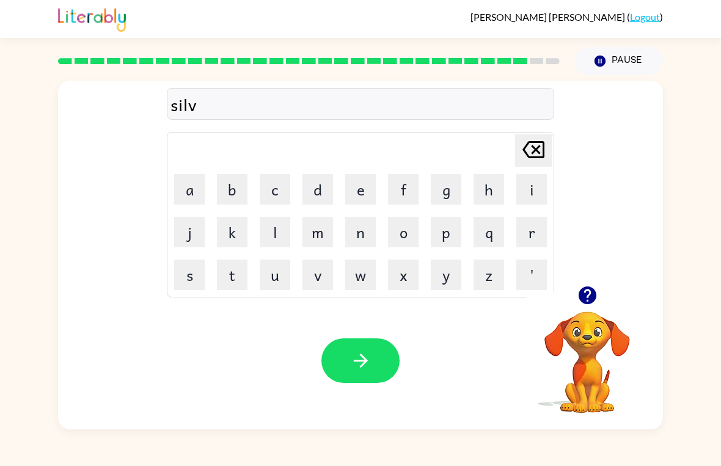
click at [365, 180] on button "e" at bounding box center [360, 189] width 31 height 31
click at [536, 227] on button "r" at bounding box center [531, 232] width 31 height 31
click at [363, 267] on button "w" at bounding box center [360, 275] width 31 height 31
click at [367, 187] on button "e" at bounding box center [360, 189] width 31 height 31
click at [181, 176] on button "a" at bounding box center [189, 189] width 31 height 31
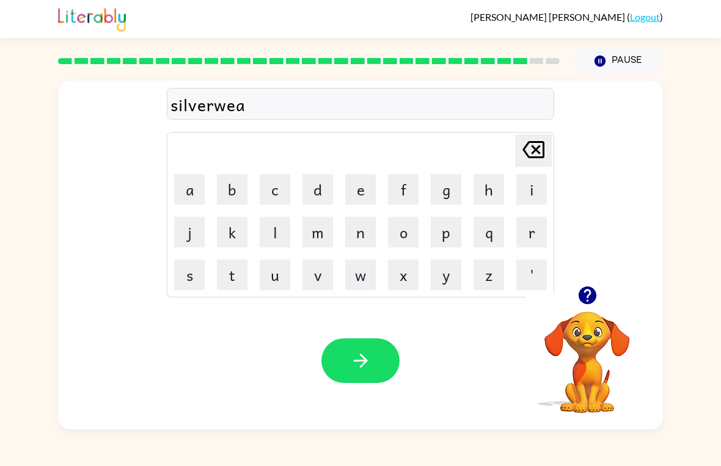
click at [535, 230] on button "r" at bounding box center [531, 232] width 31 height 31
click at [372, 374] on button "button" at bounding box center [360, 360] width 78 height 45
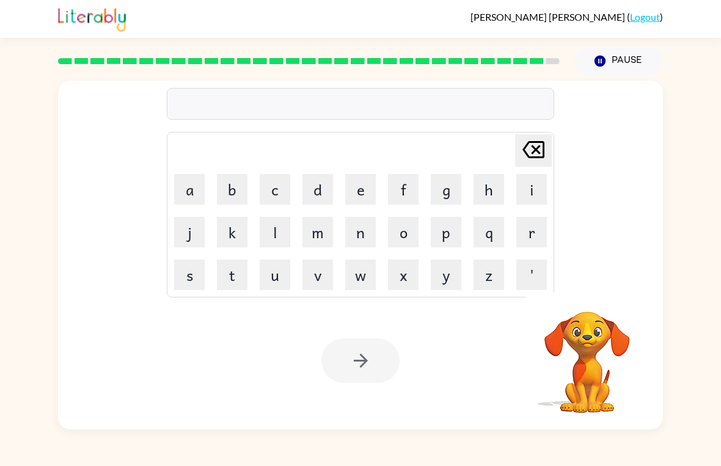
click at [371, 189] on button "e" at bounding box center [360, 189] width 31 height 31
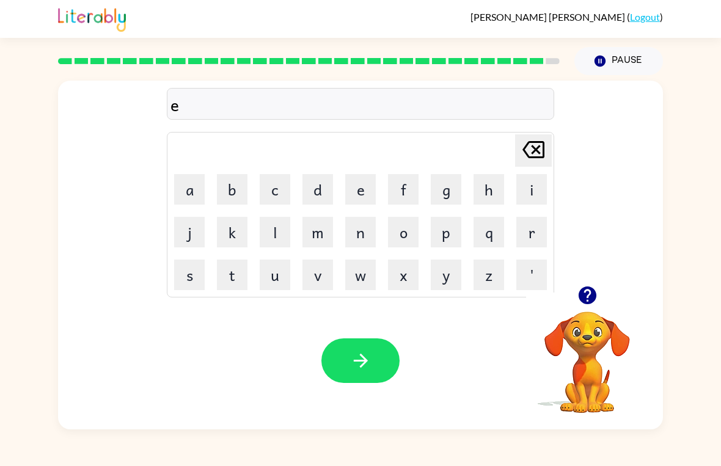
click at [536, 151] on icon at bounding box center [533, 149] width 22 height 17
click at [546, 184] on button "i" at bounding box center [531, 189] width 31 height 31
click at [365, 234] on button "n" at bounding box center [360, 232] width 31 height 31
click at [282, 192] on button "c" at bounding box center [275, 189] width 31 height 31
click at [199, 187] on button "a" at bounding box center [189, 189] width 31 height 31
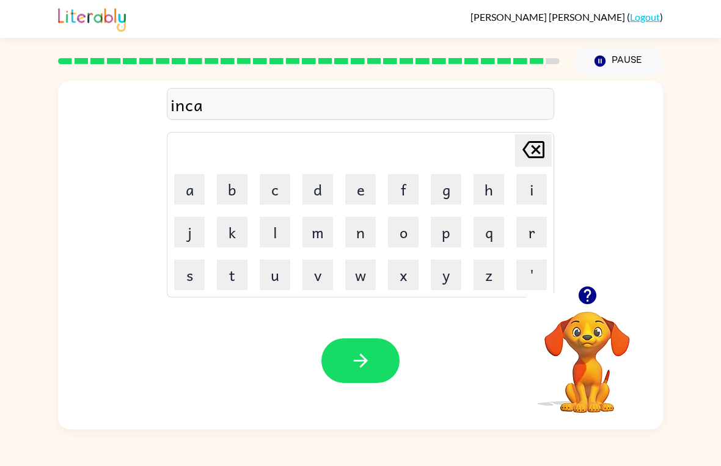
click at [282, 270] on button "u" at bounding box center [275, 275] width 31 height 31
click at [358, 227] on button "n" at bounding box center [360, 232] width 31 height 31
click at [239, 271] on button "t" at bounding box center [232, 275] width 31 height 31
click at [366, 190] on button "e" at bounding box center [360, 189] width 31 height 31
click at [536, 233] on button "r" at bounding box center [531, 232] width 31 height 31
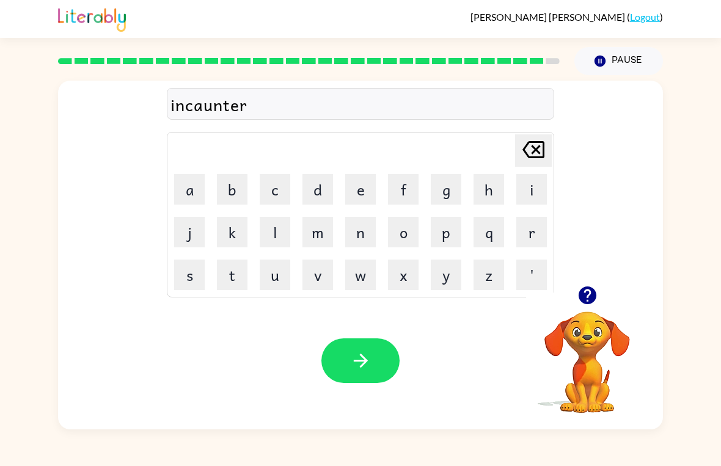
click at [365, 362] on icon "button" at bounding box center [360, 361] width 14 height 14
